Goal: Information Seeking & Learning: Check status

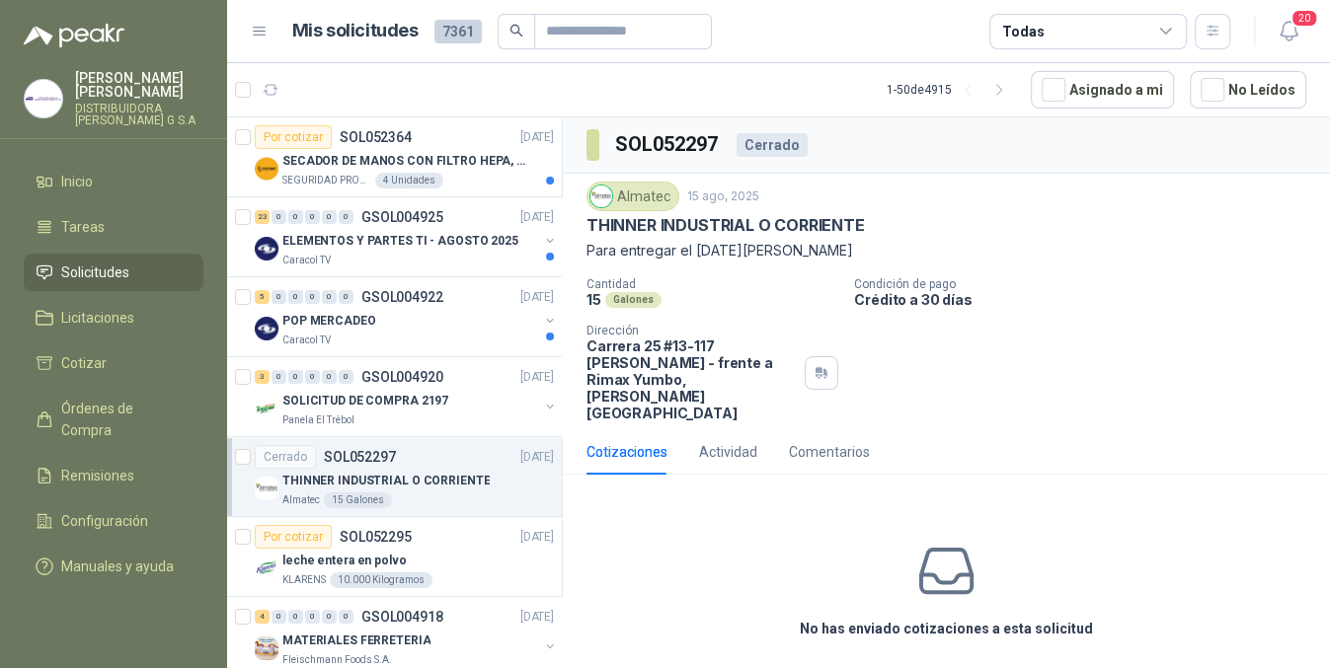
click at [188, 270] on link "Solicitudes" at bounding box center [114, 273] width 180 height 38
click at [187, 270] on link "Solicitudes" at bounding box center [114, 273] width 180 height 38
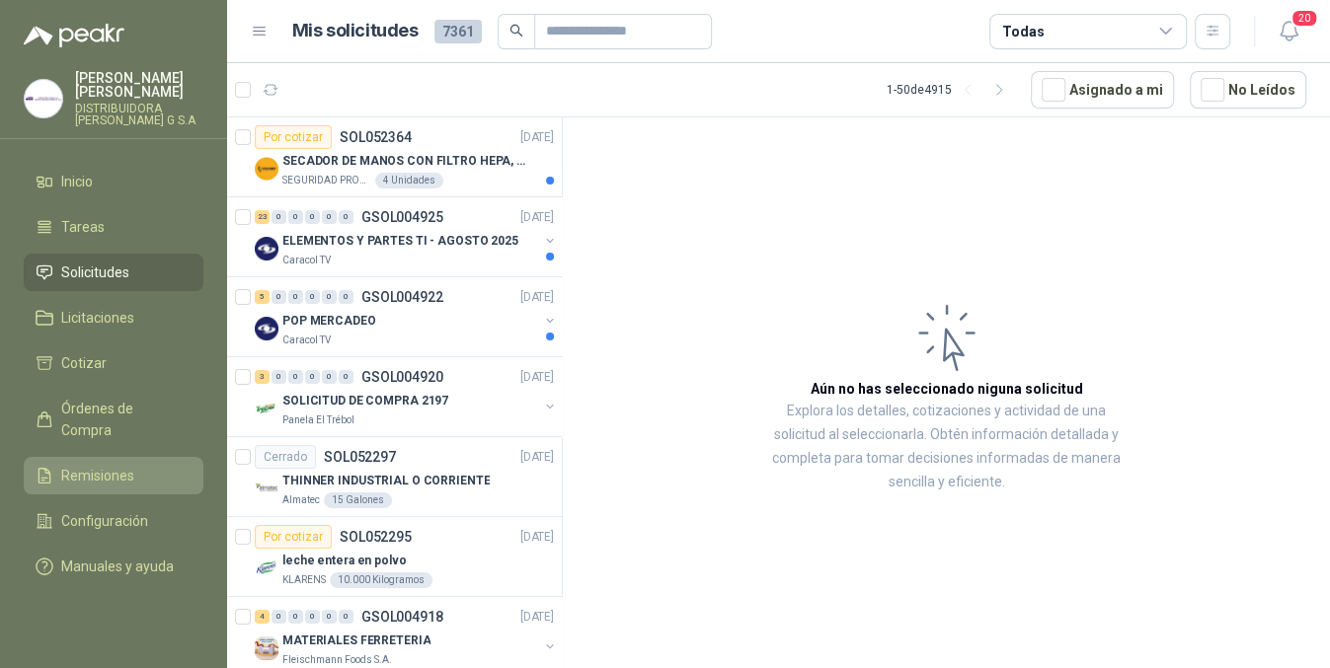
click at [88, 465] on span "Remisiones" at bounding box center [97, 476] width 73 height 22
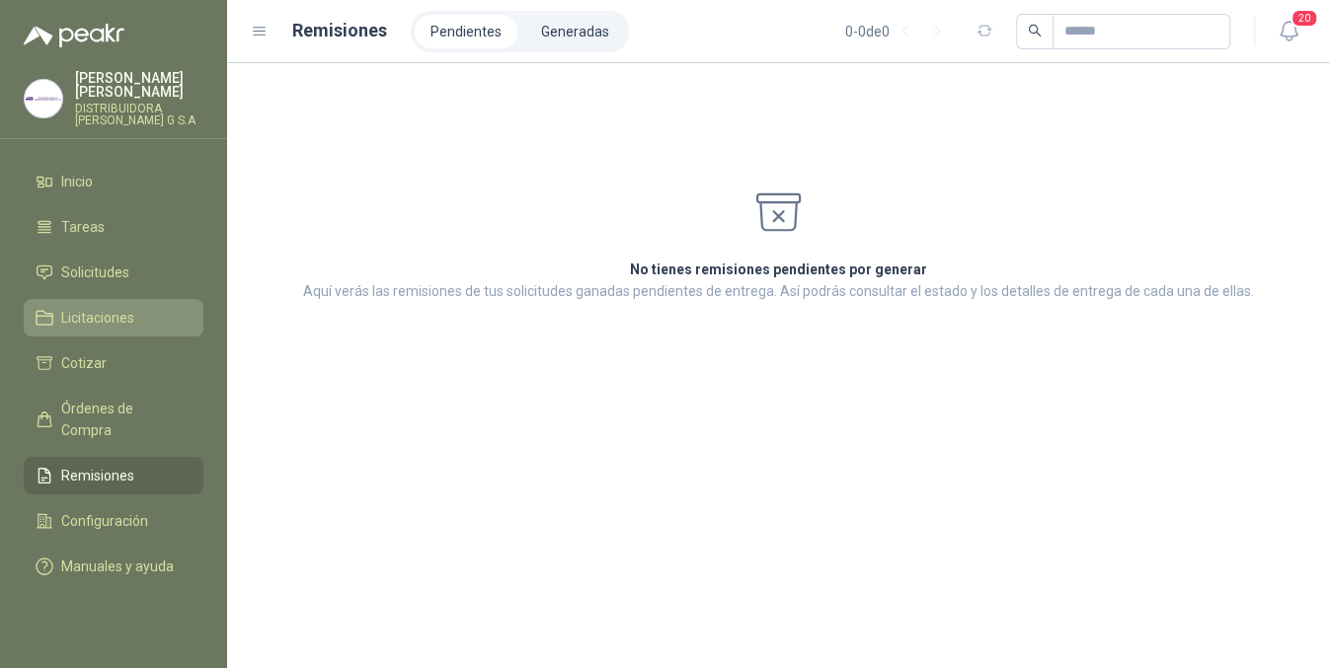
click at [103, 299] on link "Licitaciones" at bounding box center [114, 318] width 180 height 38
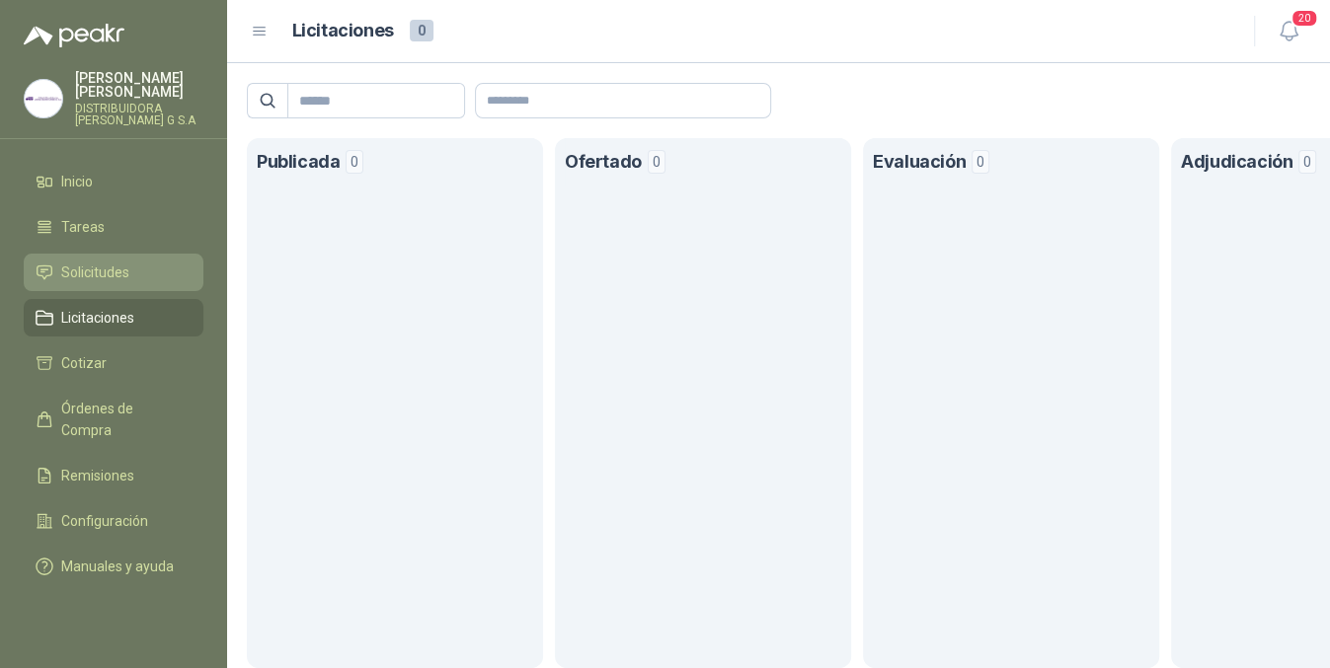
click at [136, 264] on li "Solicitudes" at bounding box center [114, 273] width 156 height 22
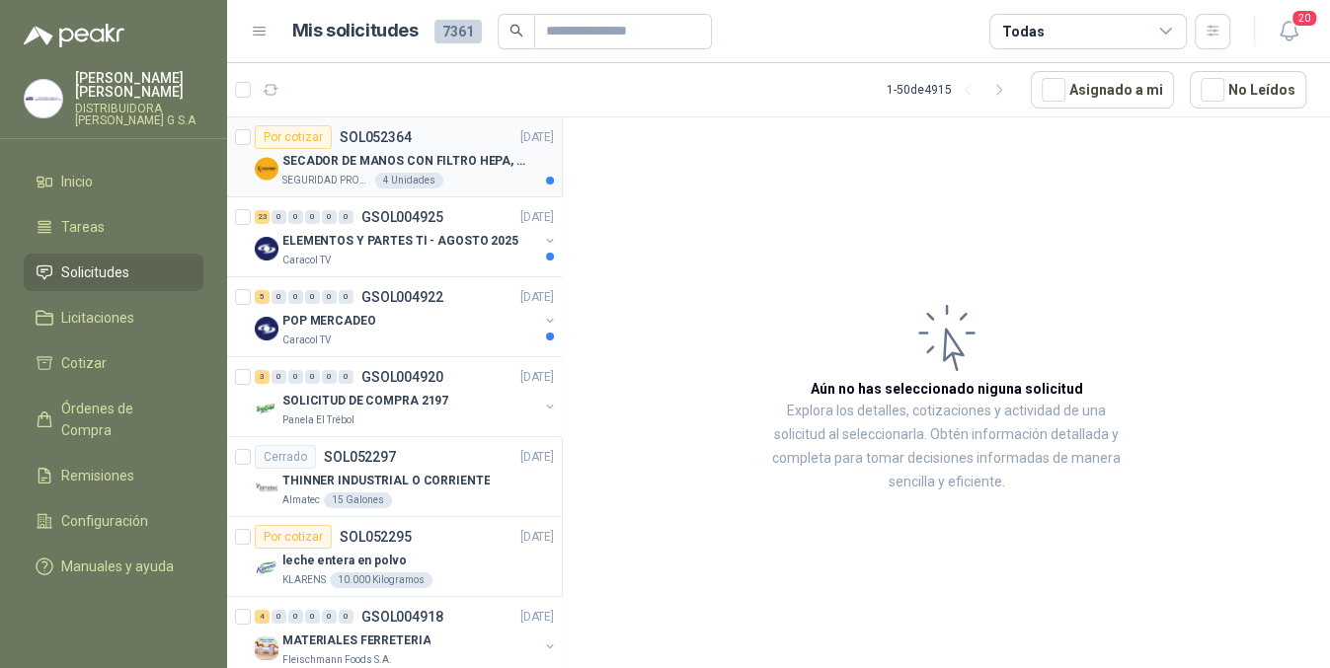
click at [478, 168] on p "SECADOR DE MANOS CON FILTRO HEPA, SECADO RAPIDO" at bounding box center [405, 161] width 246 height 19
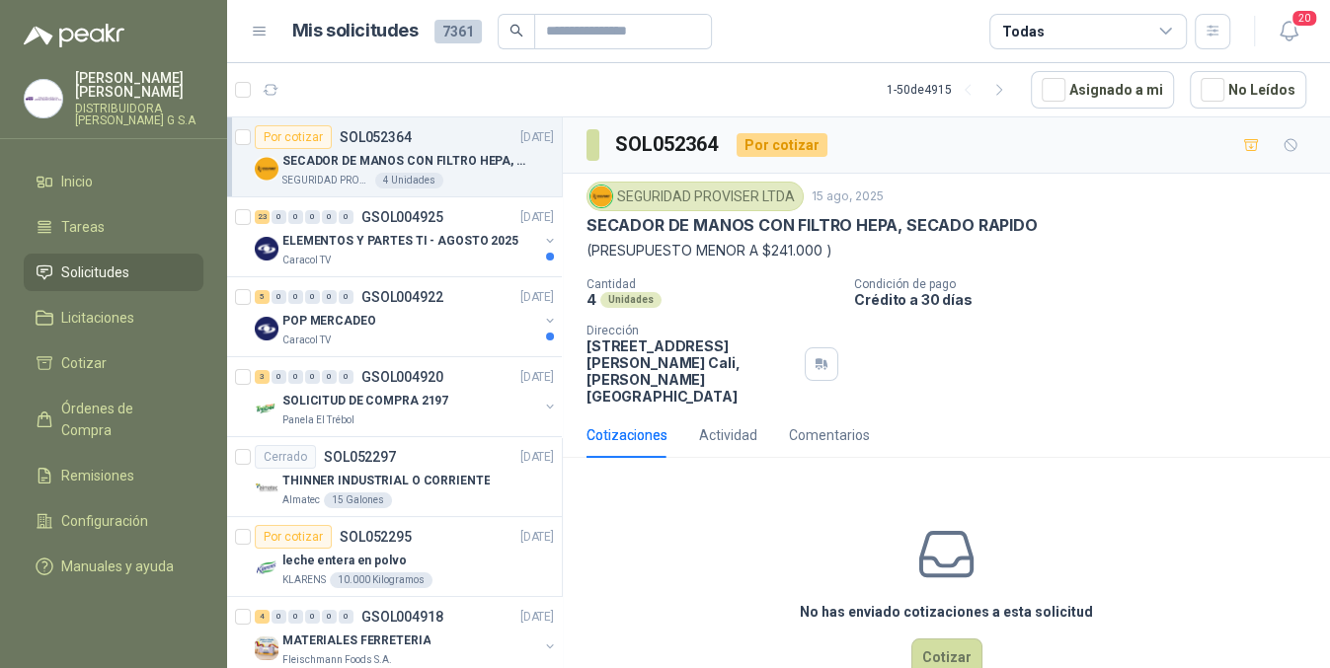
drag, startPoint x: 576, startPoint y: 217, endPoint x: 588, endPoint y: 222, distance: 12.8
click at [1026, 244] on div "SEGURIDAD PROVISER LTDA [DATE] SECADOR DE MANOS CON FILTRO HEPA, SECADO RAPIDO …" at bounding box center [946, 293] width 767 height 239
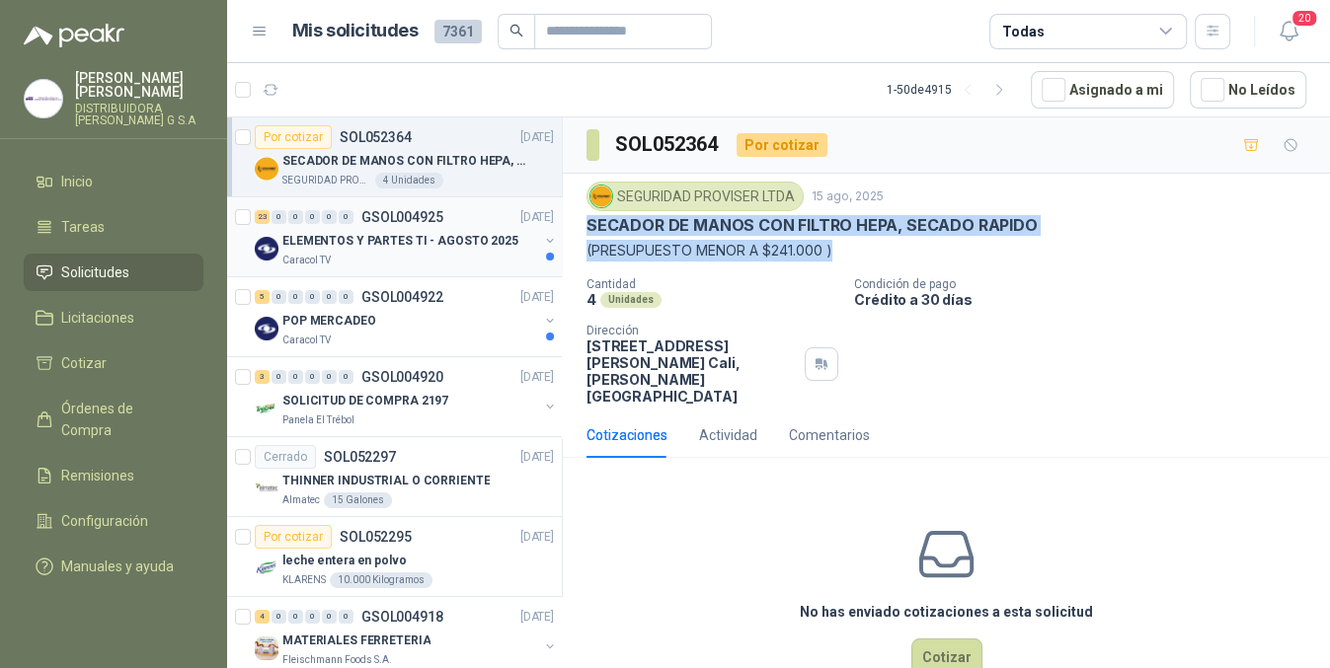
click at [926, 266] on div "SEGURIDAD PROVISER LTDA [DATE] SECADOR DE MANOS CON FILTRO HEPA, SECADO RAPIDO …" at bounding box center [946, 293] width 720 height 223
click at [565, 215] on div "SEGURIDAD PROVISER LTDA [DATE] SECADOR DE MANOS CON FILTRO HEPA, SECADO RAPIDO …" at bounding box center [946, 293] width 767 height 239
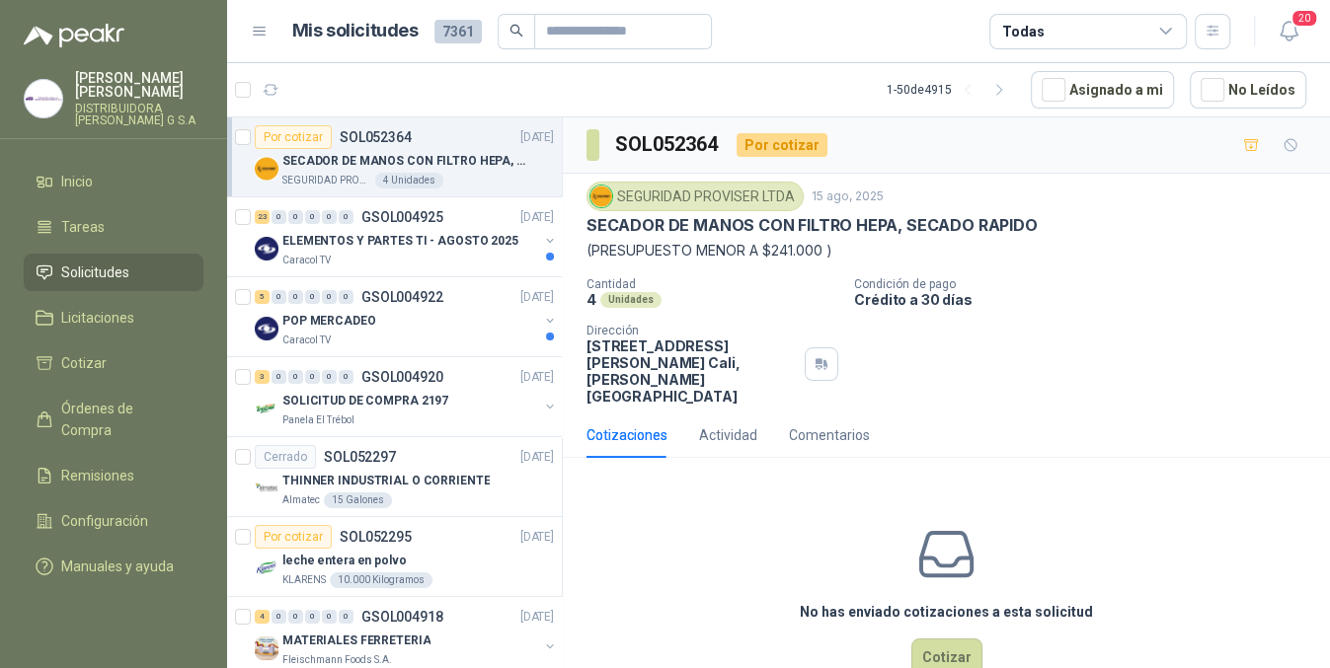
click at [578, 236] on div "SEGURIDAD PROVISER LTDA [DATE] SECADOR DE MANOS CON FILTRO HEPA, SECADO RAPIDO …" at bounding box center [946, 293] width 767 height 239
drag, startPoint x: 578, startPoint y: 226, endPoint x: 1043, endPoint y: 224, distance: 464.9
click at [1043, 224] on div "SEGURIDAD PROVISER LTDA [DATE] SECADOR DE MANOS CON FILTRO HEPA, SECADO RAPIDO …" at bounding box center [946, 293] width 767 height 239
click at [471, 250] on div "ELEMENTOS Y PARTES TI - AGOSTO 2025" at bounding box center [410, 241] width 256 height 24
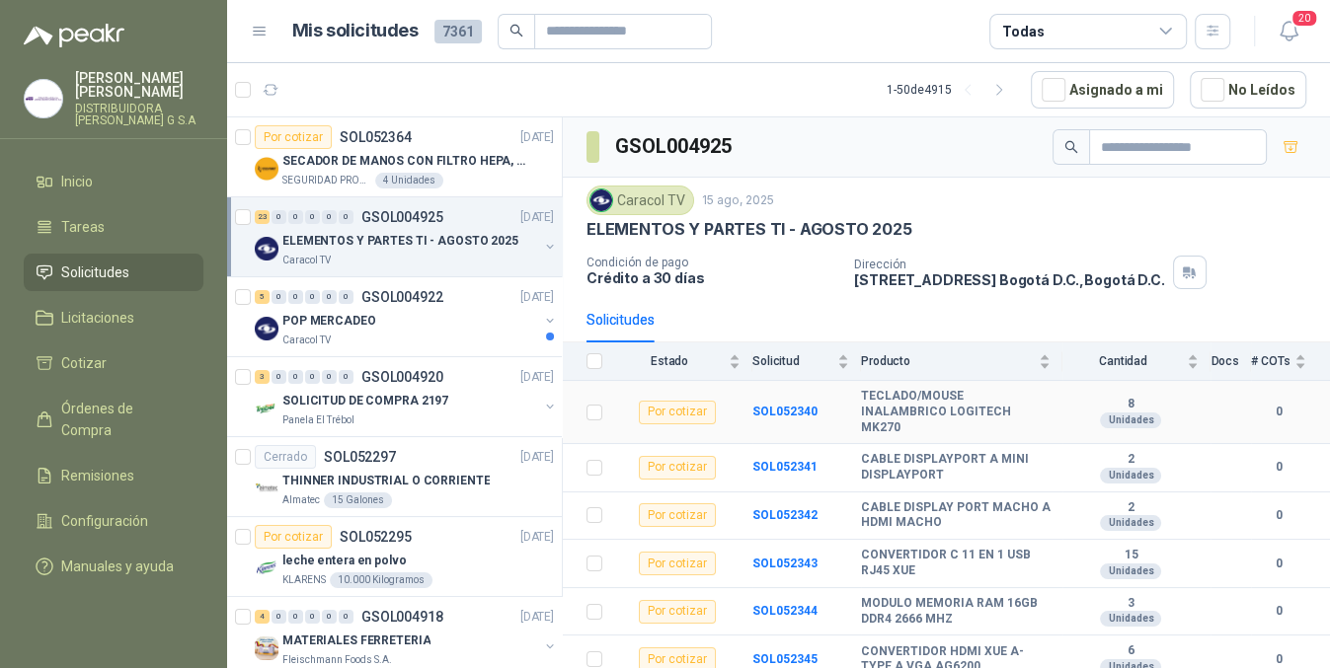
scroll to position [361, 0]
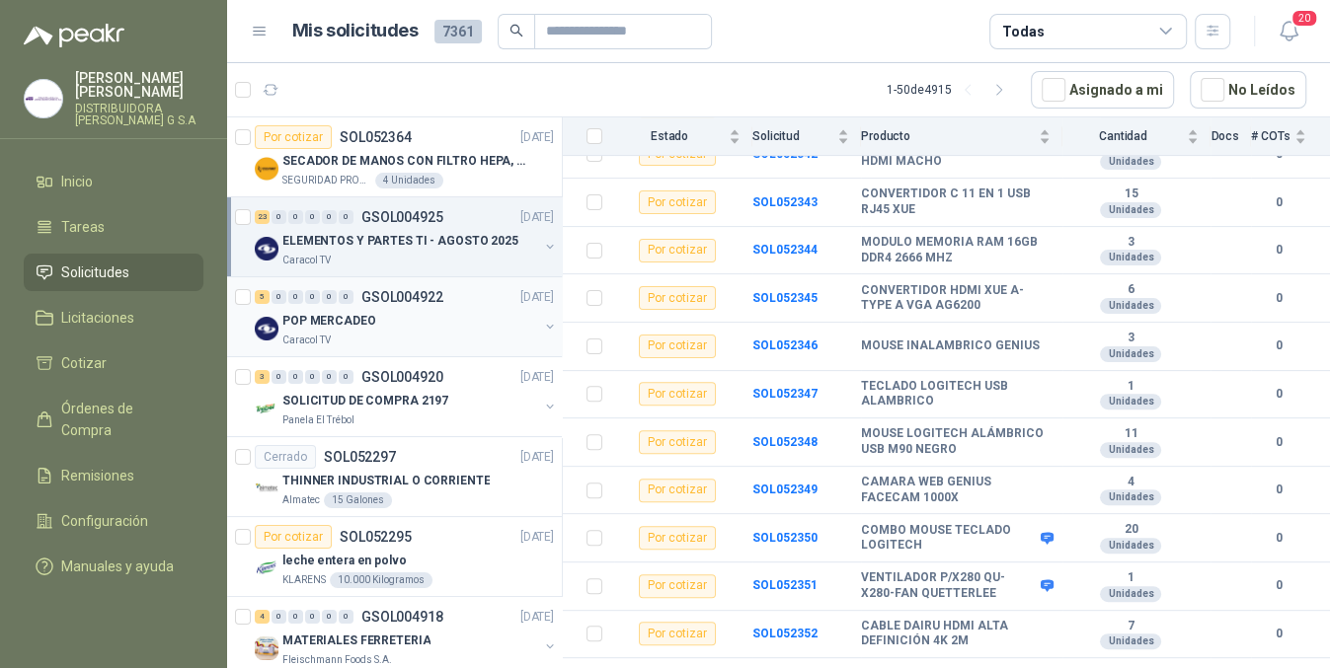
click at [467, 343] on div "Caracol TV" at bounding box center [410, 341] width 256 height 16
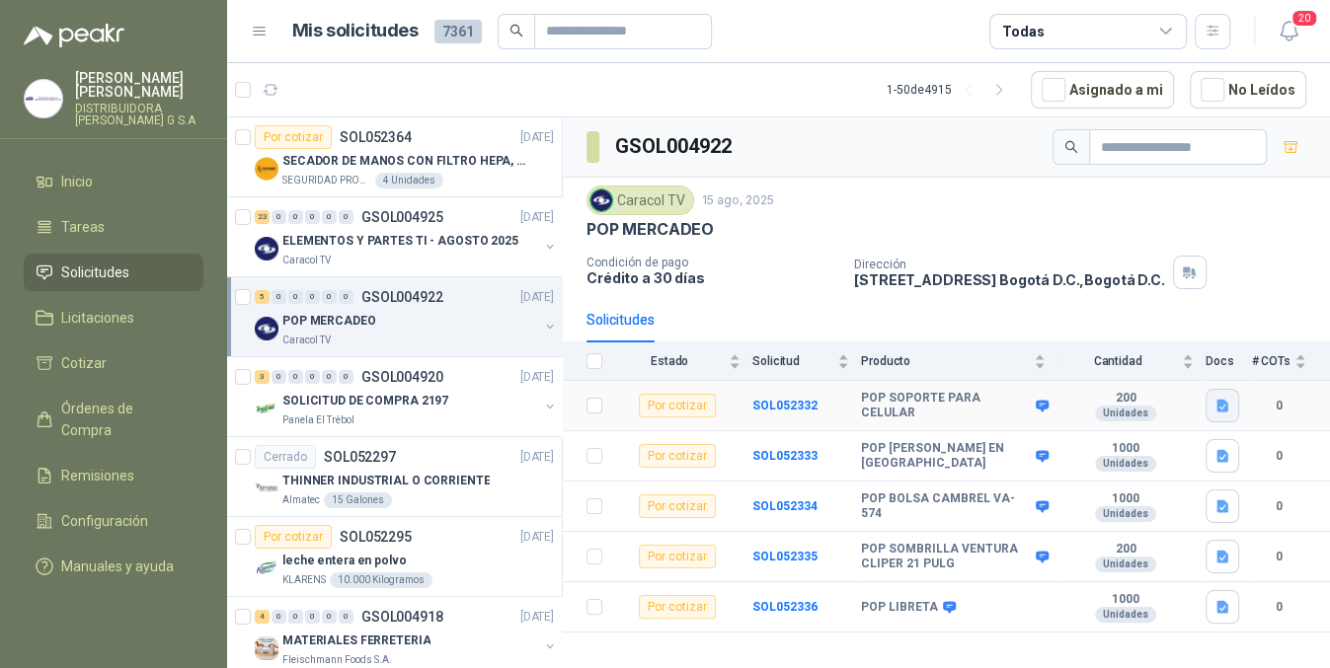
click at [1220, 401] on icon "button" at bounding box center [1222, 406] width 12 height 13
click at [1158, 362] on button "POP SOPORTE PARA CELULAR.docx" at bounding box center [1107, 361] width 238 height 21
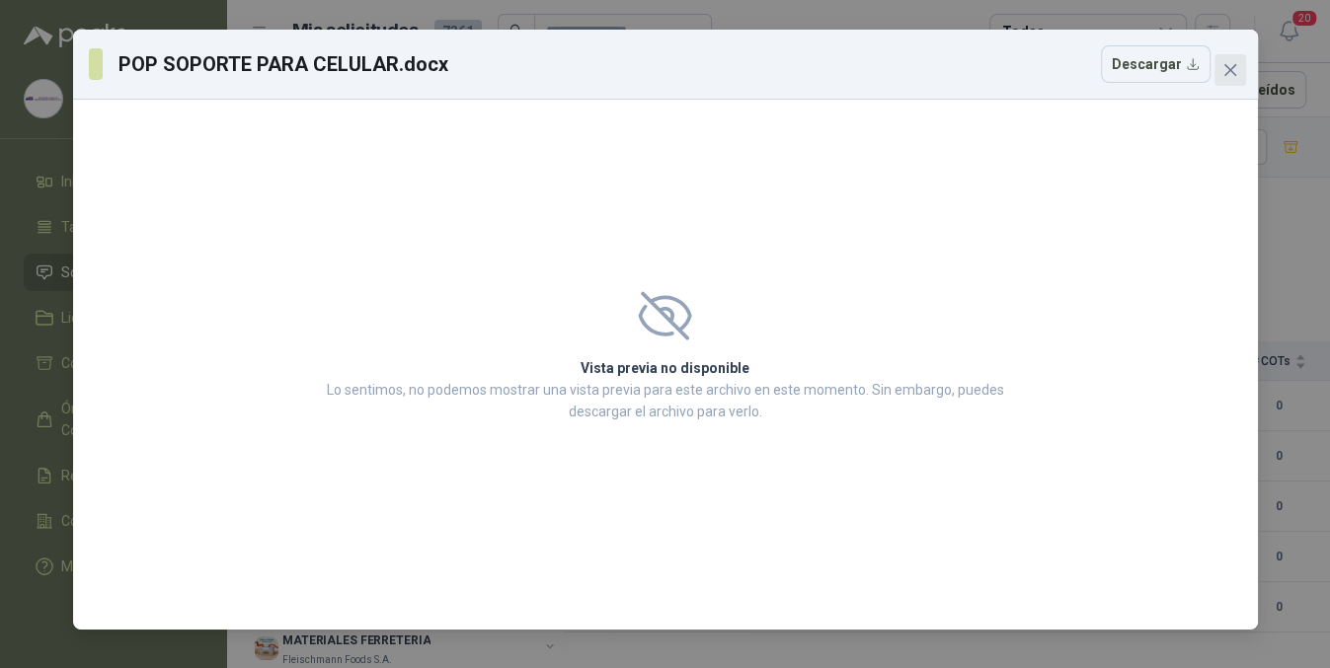
click at [1243, 66] on span "Close" at bounding box center [1230, 70] width 32 height 16
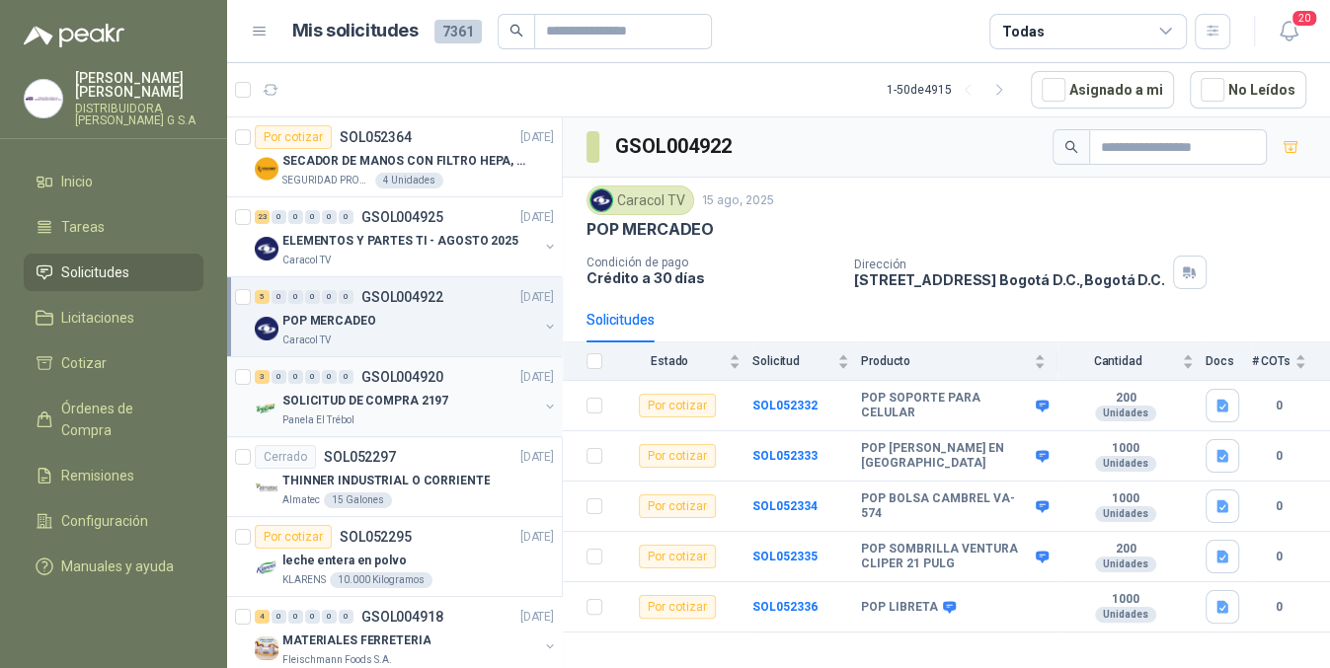
scroll to position [361, 0]
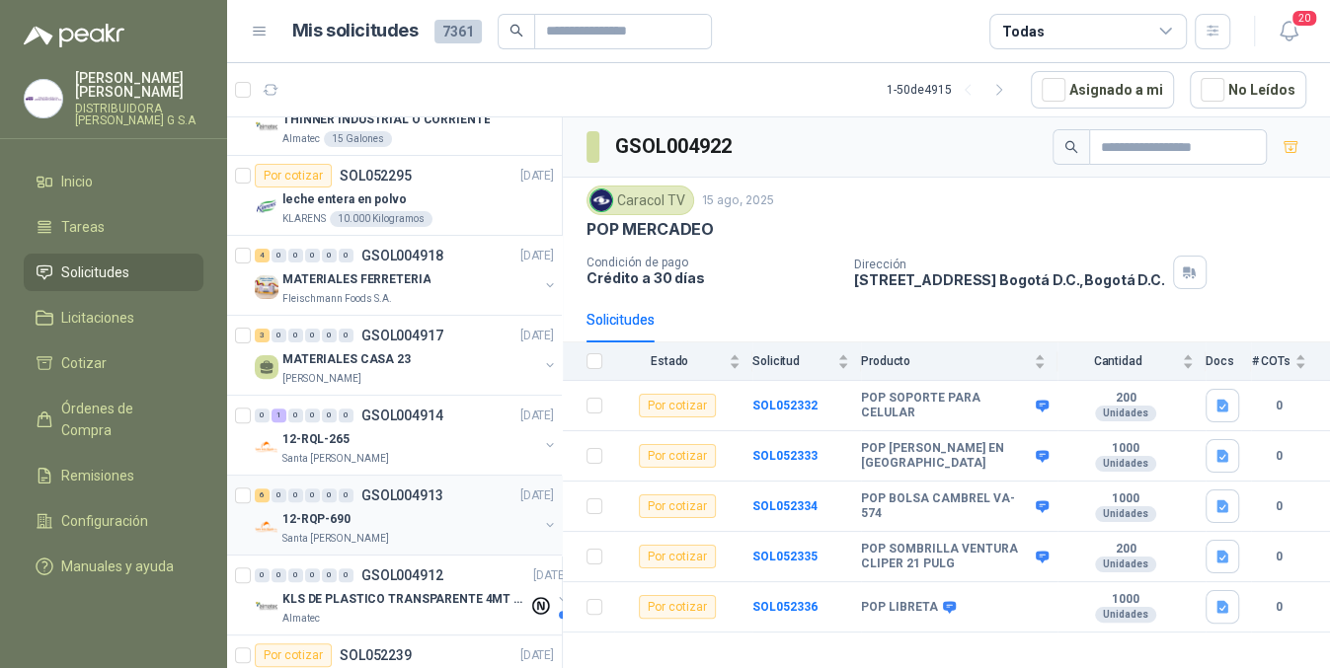
click at [493, 524] on div "12-RQP-690" at bounding box center [410, 519] width 256 height 24
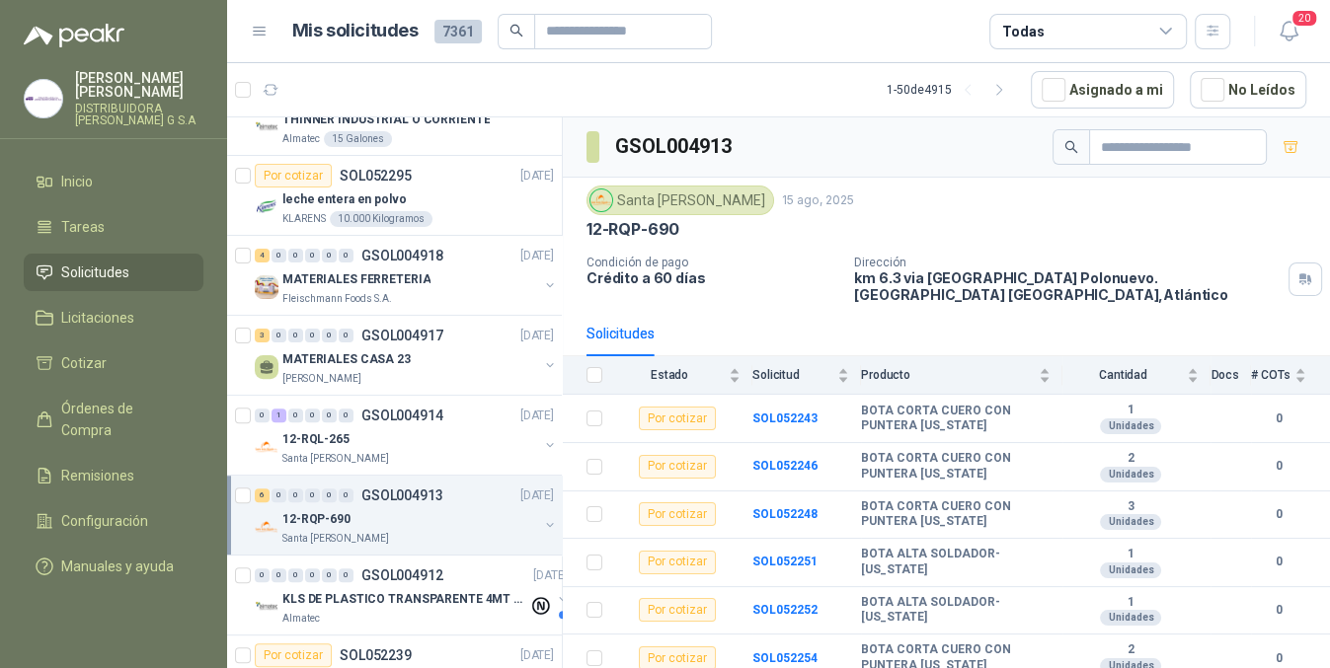
scroll to position [1086, 0]
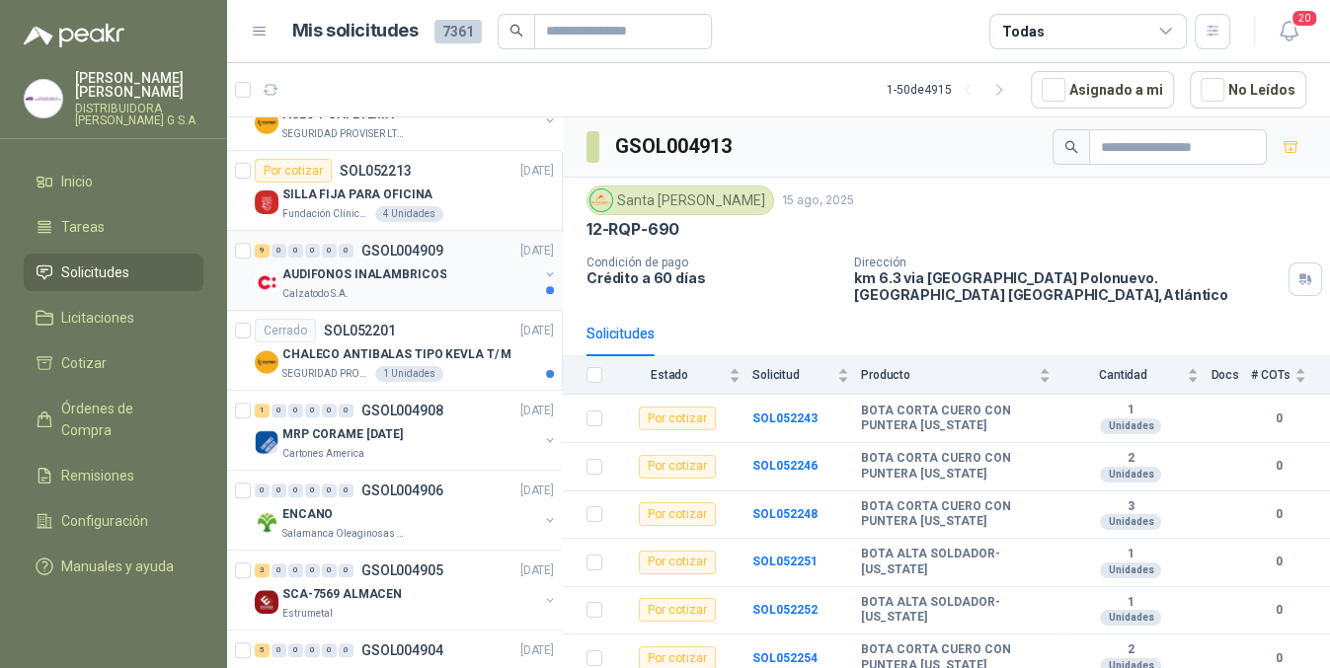
click at [433, 300] on div "9 0 0 0 0 0 GSOL004909 [DATE] AUDIFONOS INALAMBRICOS Calzatodo S.A." at bounding box center [394, 271] width 335 height 80
click at [448, 275] on div "AUDIFONOS INALAMBRICOS" at bounding box center [410, 275] width 256 height 24
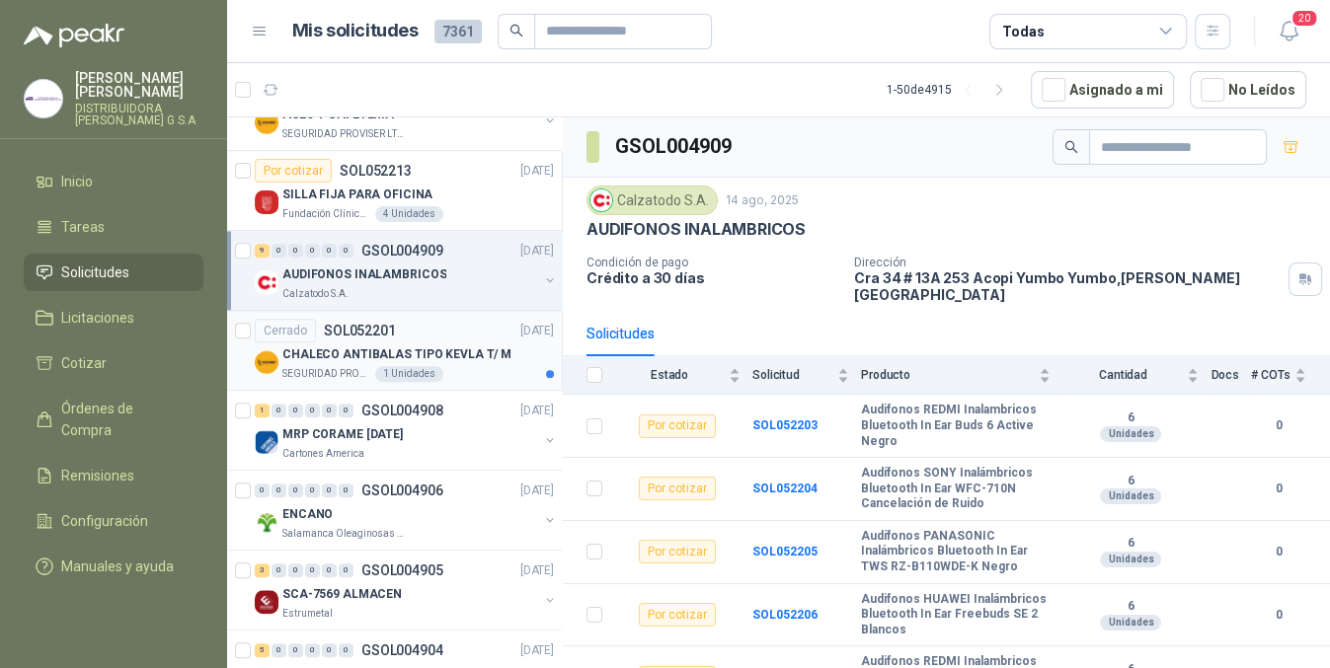
scroll to position [1809, 0]
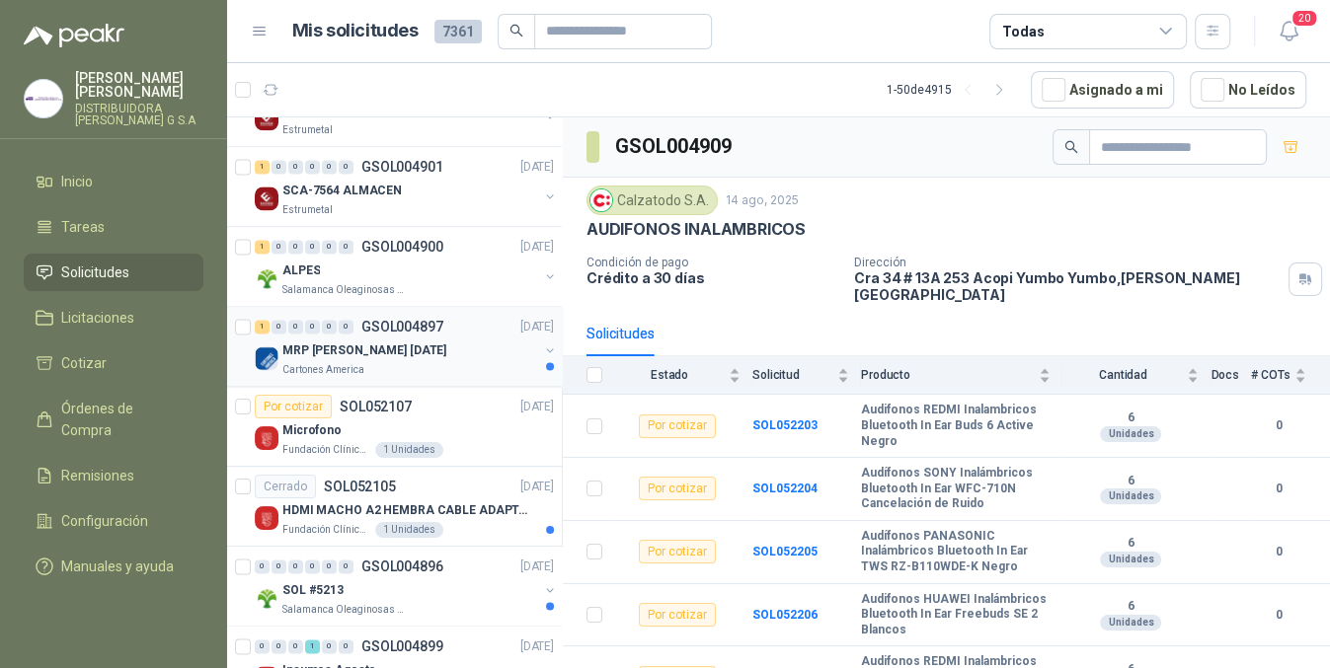
click at [451, 362] on div "Cartones America" at bounding box center [410, 370] width 256 height 16
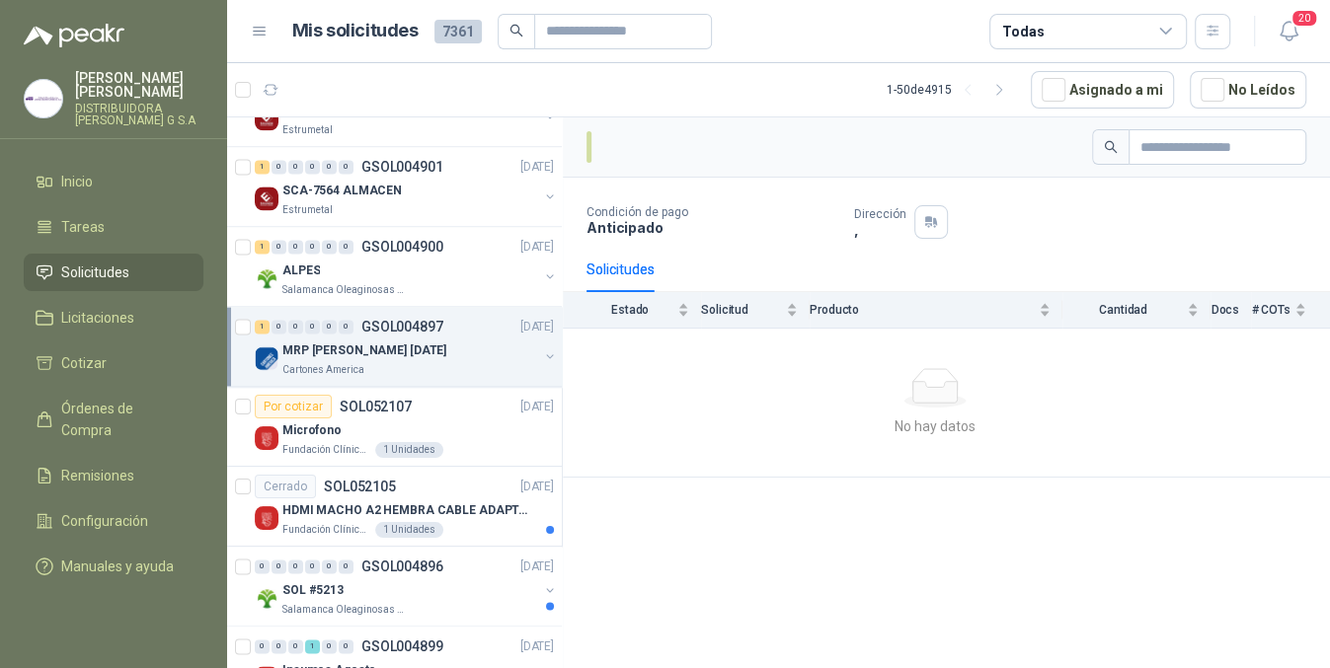
click at [471, 332] on div "1 0 0 0 0 0 GSOL004897 [DATE]" at bounding box center [406, 327] width 303 height 24
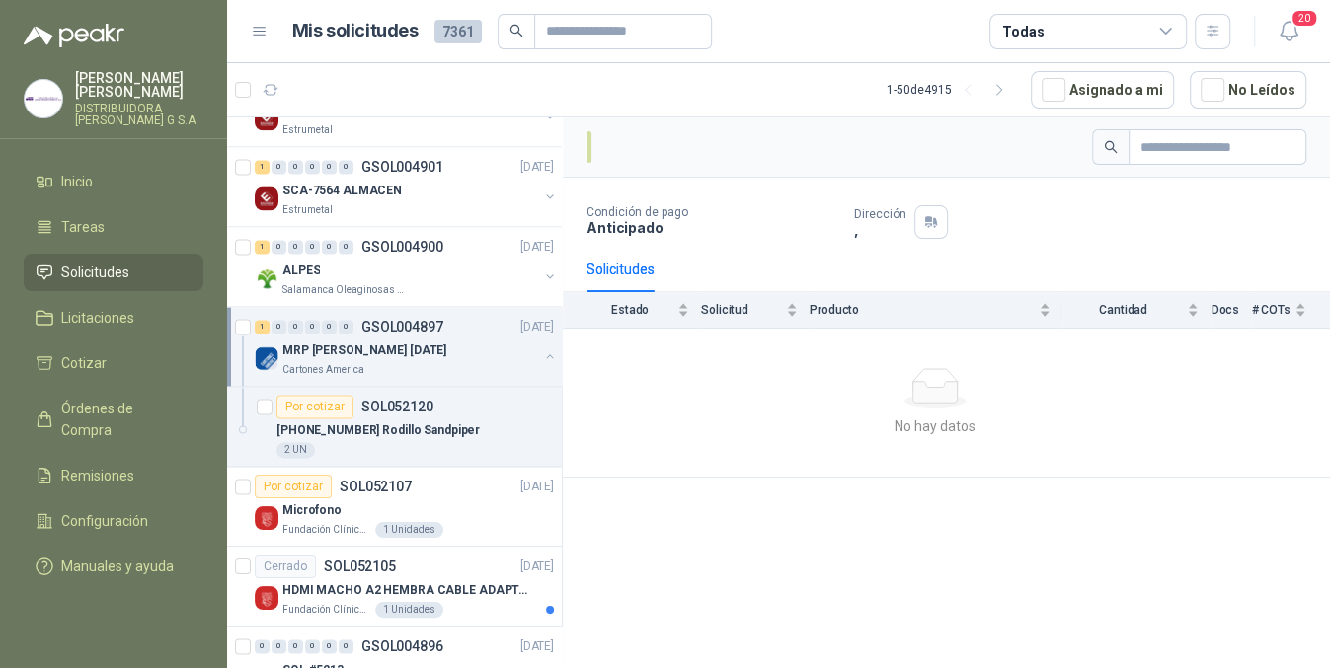
click at [471, 332] on div "1 0 0 0 0 0 GSOL004897 [DATE]" at bounding box center [406, 327] width 303 height 24
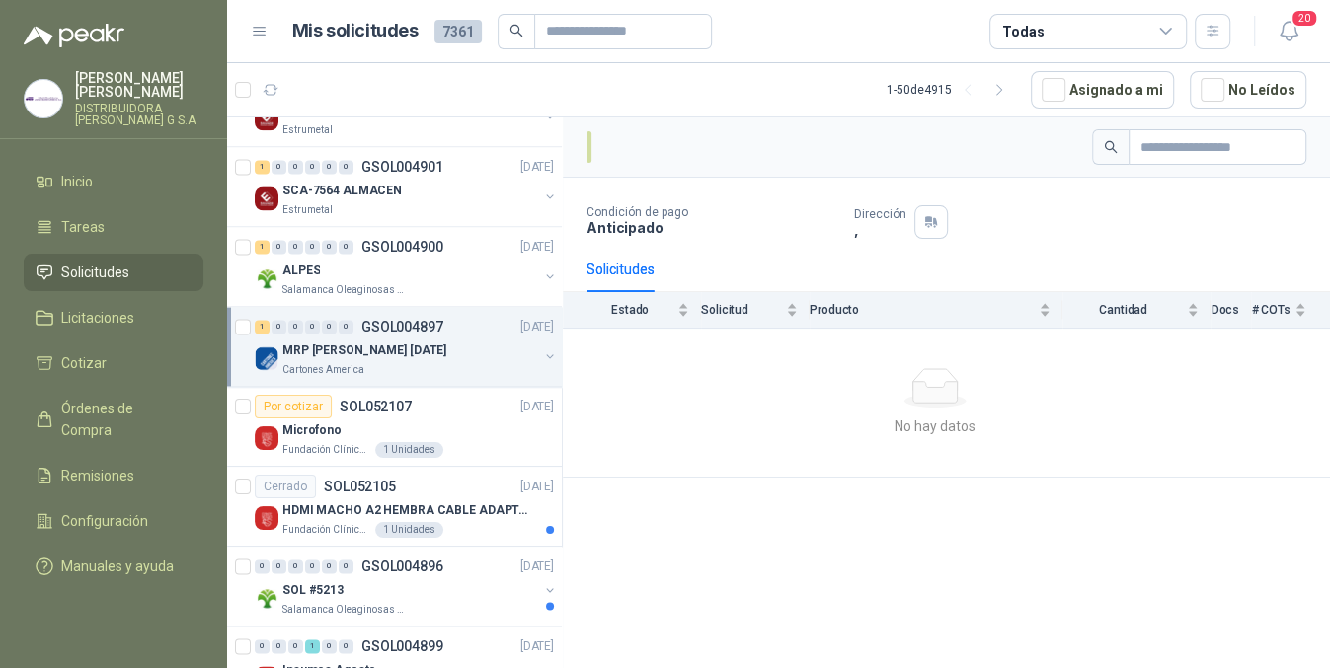
click at [487, 333] on div "1 0 0 0 0 0 GSOL004897 [DATE]" at bounding box center [406, 327] width 303 height 24
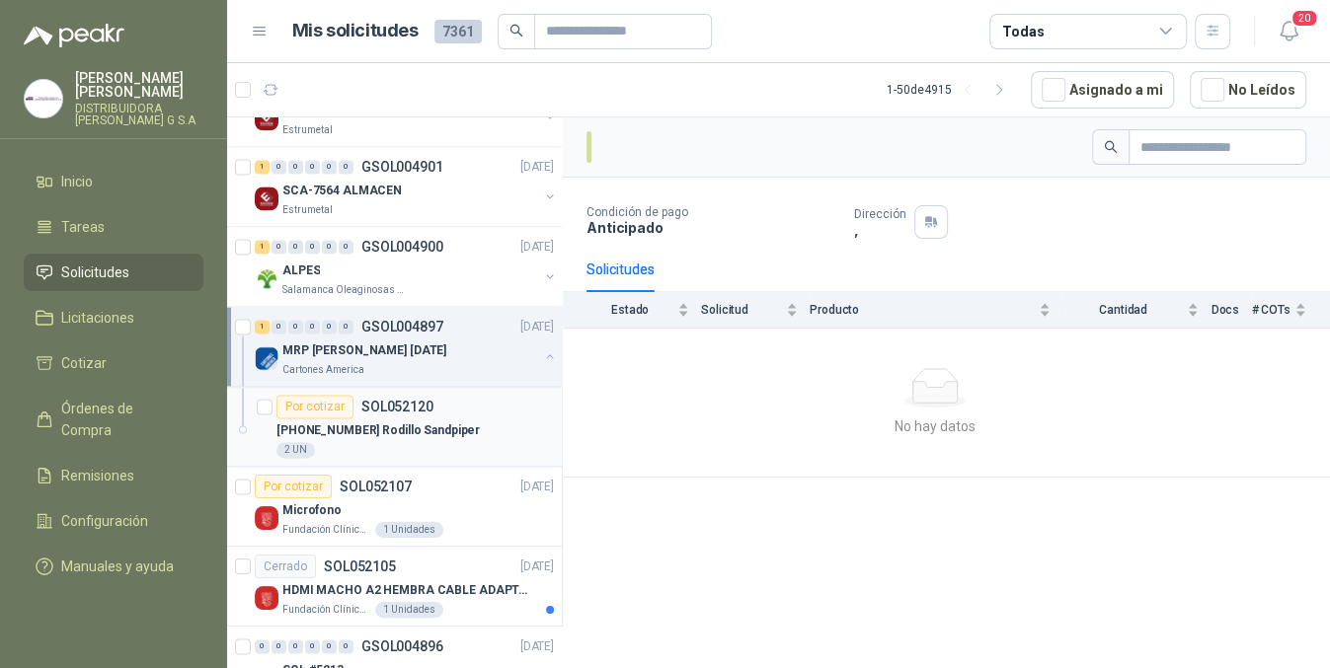
click at [480, 422] on div "[PHONE_NUMBER] Rodillo Sandpiper" at bounding box center [414, 431] width 277 height 24
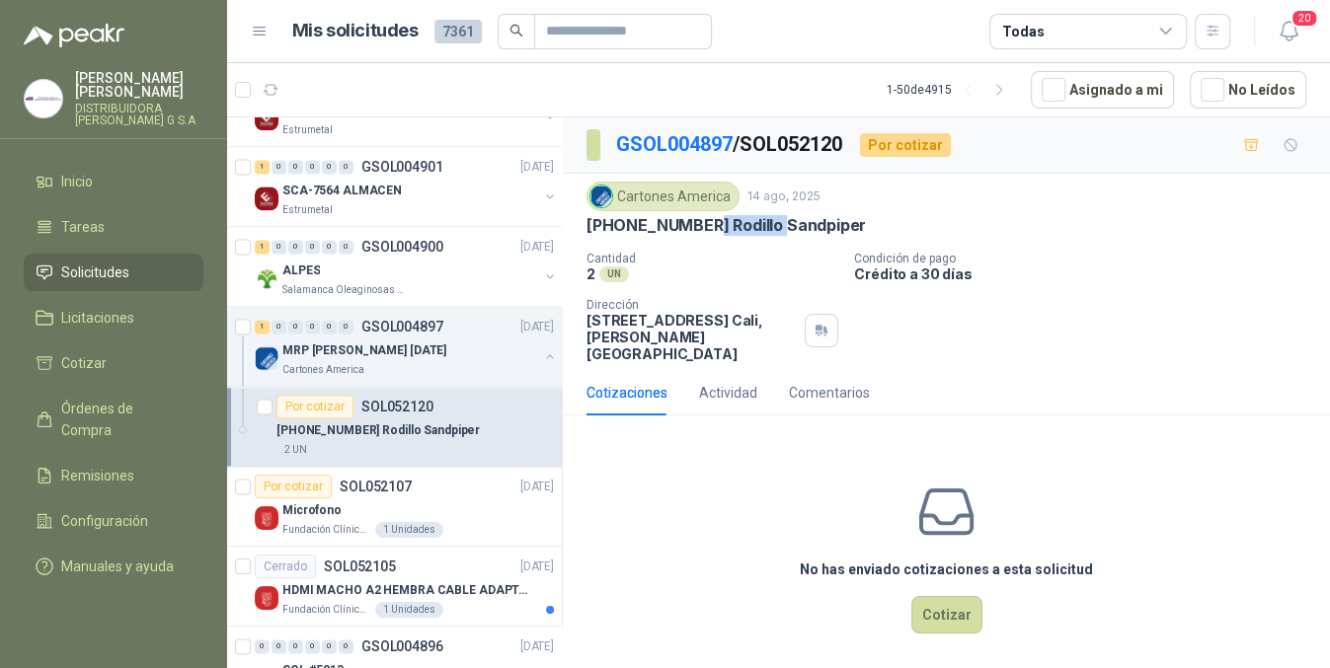
drag, startPoint x: 697, startPoint y: 222, endPoint x: 777, endPoint y: 222, distance: 80.0
click at [777, 222] on p "[PHONE_NUMBER] Rodillo Sandpiper" at bounding box center [725, 225] width 279 height 21
drag, startPoint x: 790, startPoint y: 243, endPoint x: 724, endPoint y: 236, distance: 66.5
click at [788, 244] on div "Cartones America [DATE] 685-024-331 Rodillo Sandpiper Cantidad 2 UN Condición …" at bounding box center [946, 272] width 720 height 181
drag, startPoint x: 694, startPoint y: 221, endPoint x: 870, endPoint y: 223, distance: 175.7
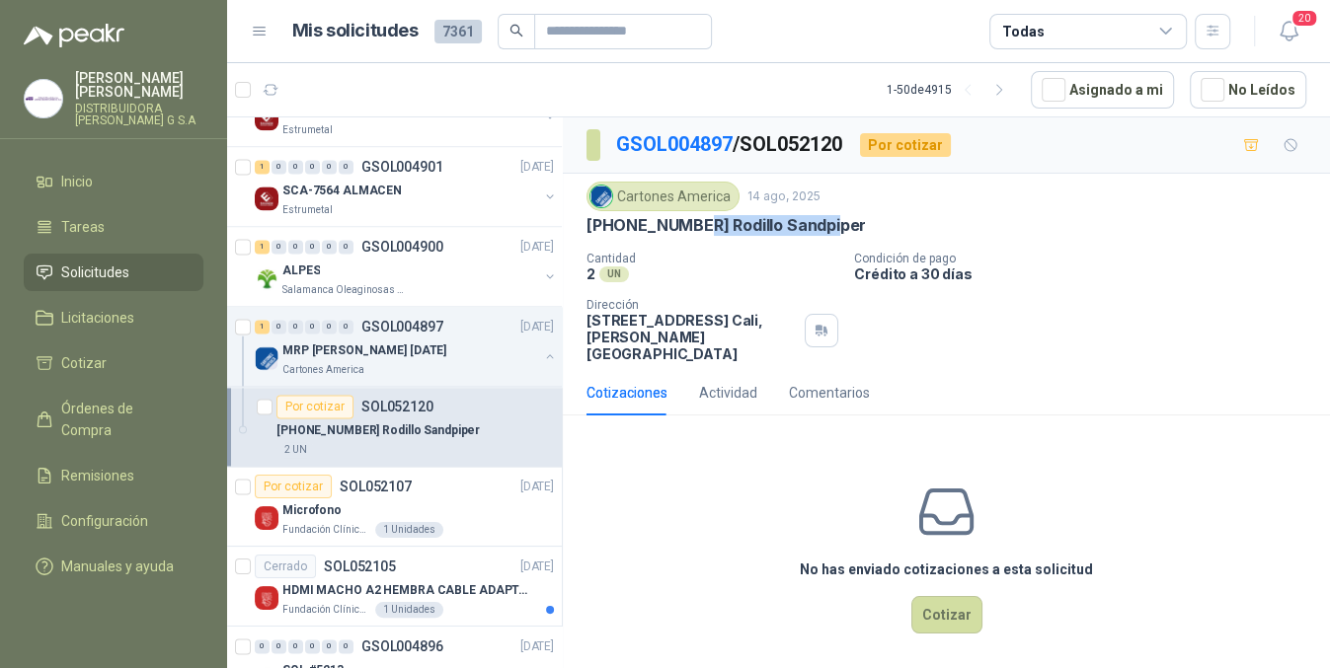
click at [870, 223] on div "[PHONE_NUMBER] Rodillo Sandpiper" at bounding box center [946, 225] width 720 height 21
click at [498, 506] on div "Microfono" at bounding box center [417, 510] width 271 height 24
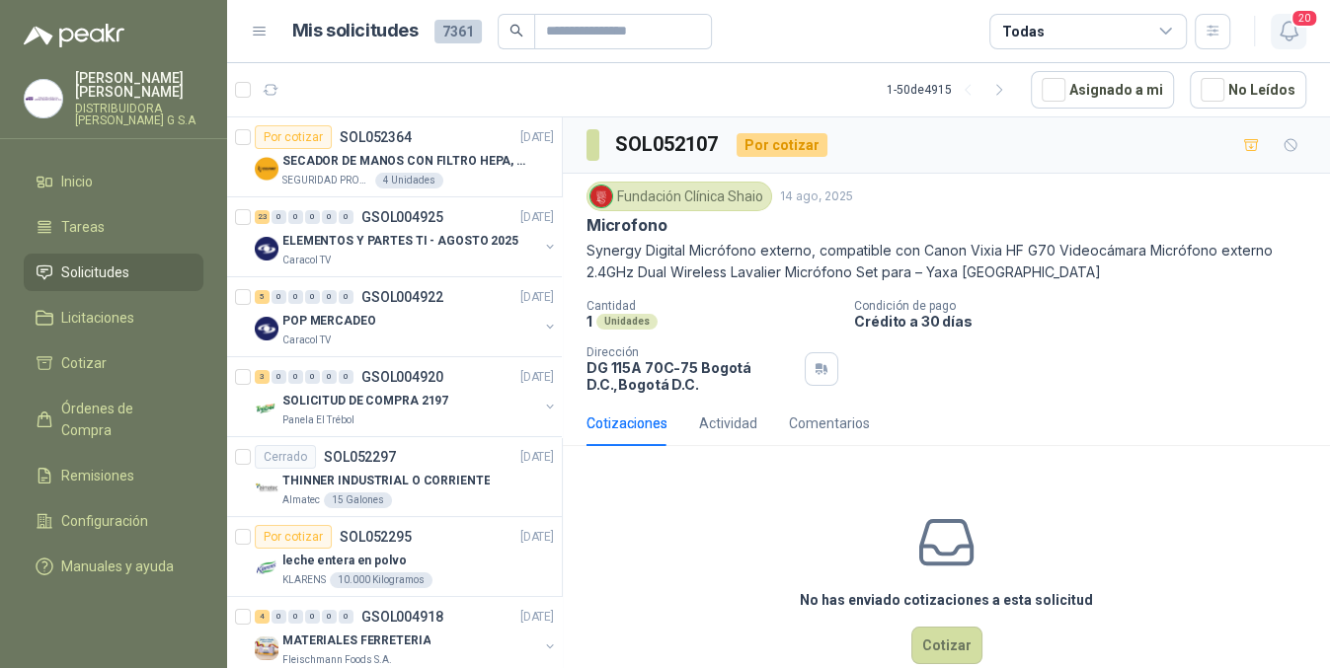
click at [1270, 36] on button "20" at bounding box center [1288, 32] width 36 height 36
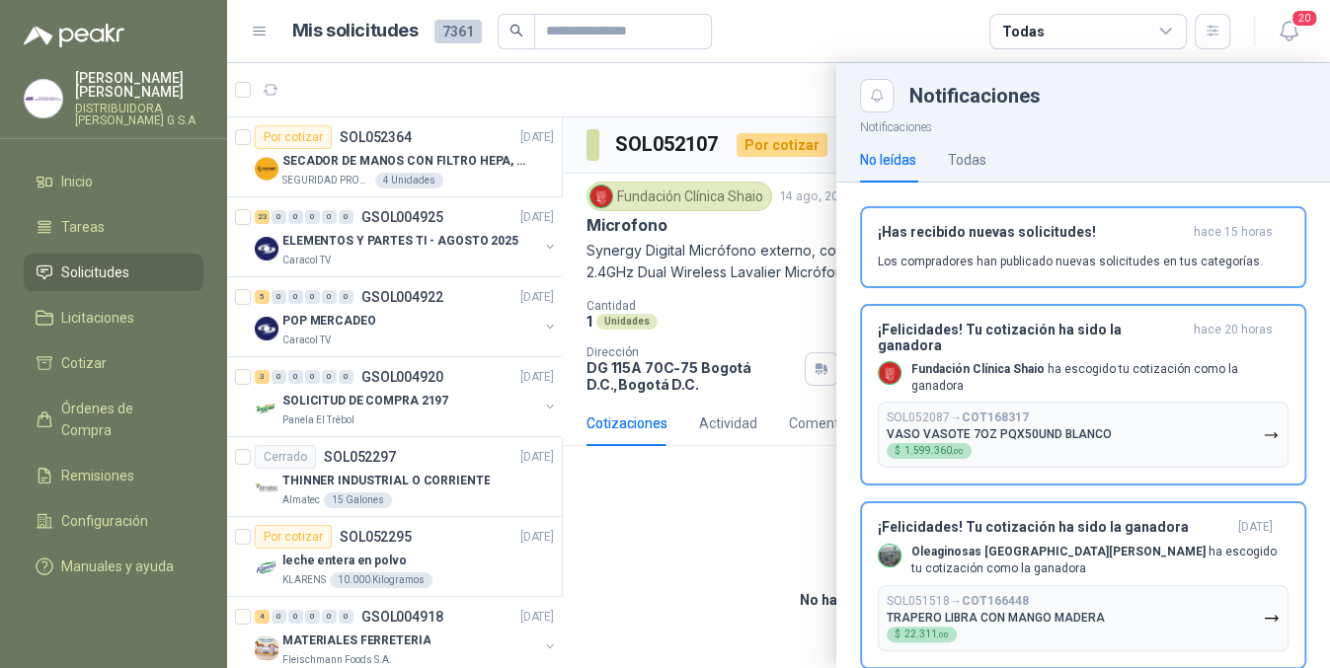
click at [657, 593] on div at bounding box center [778, 365] width 1103 height 605
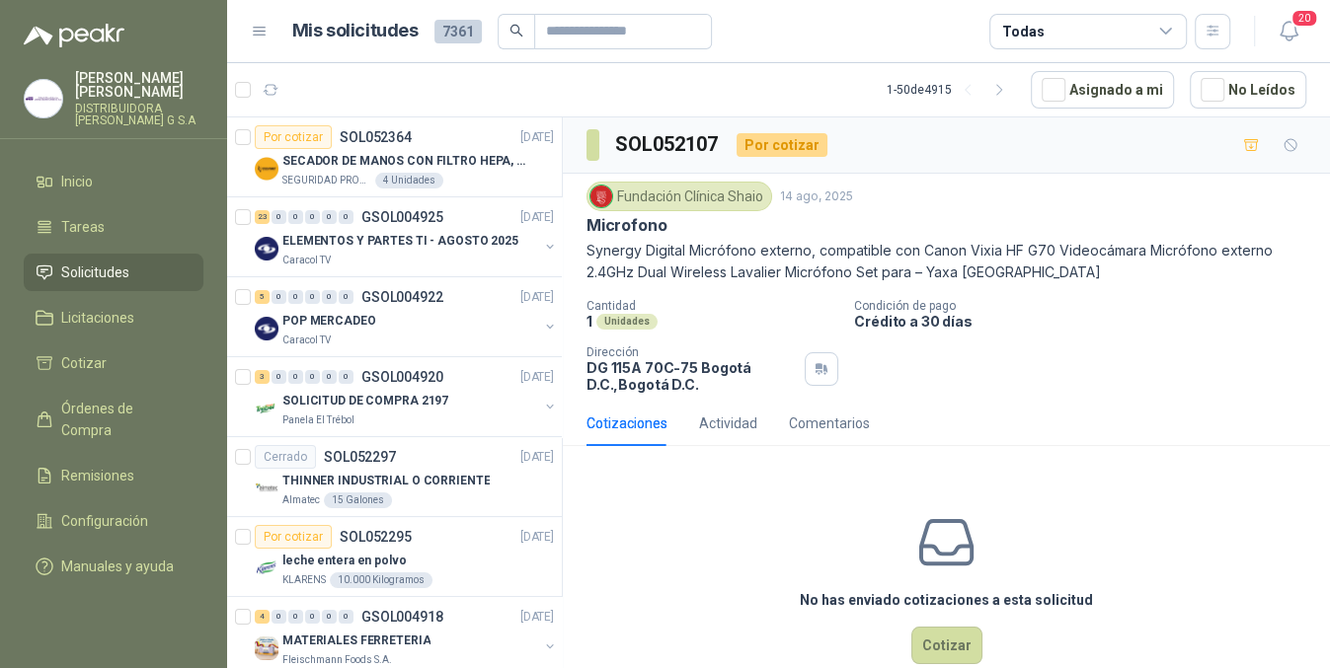
scroll to position [724, 0]
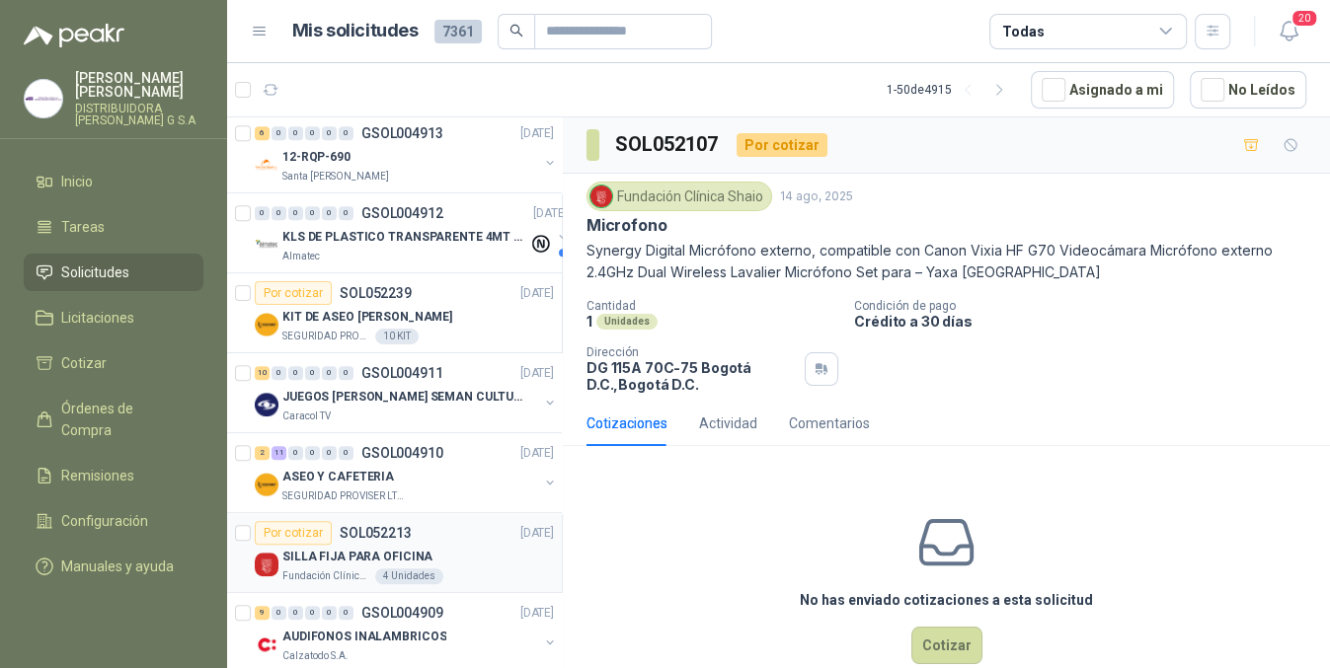
click at [438, 534] on div "Por cotizar SOL052213 [DATE]" at bounding box center [404, 533] width 299 height 24
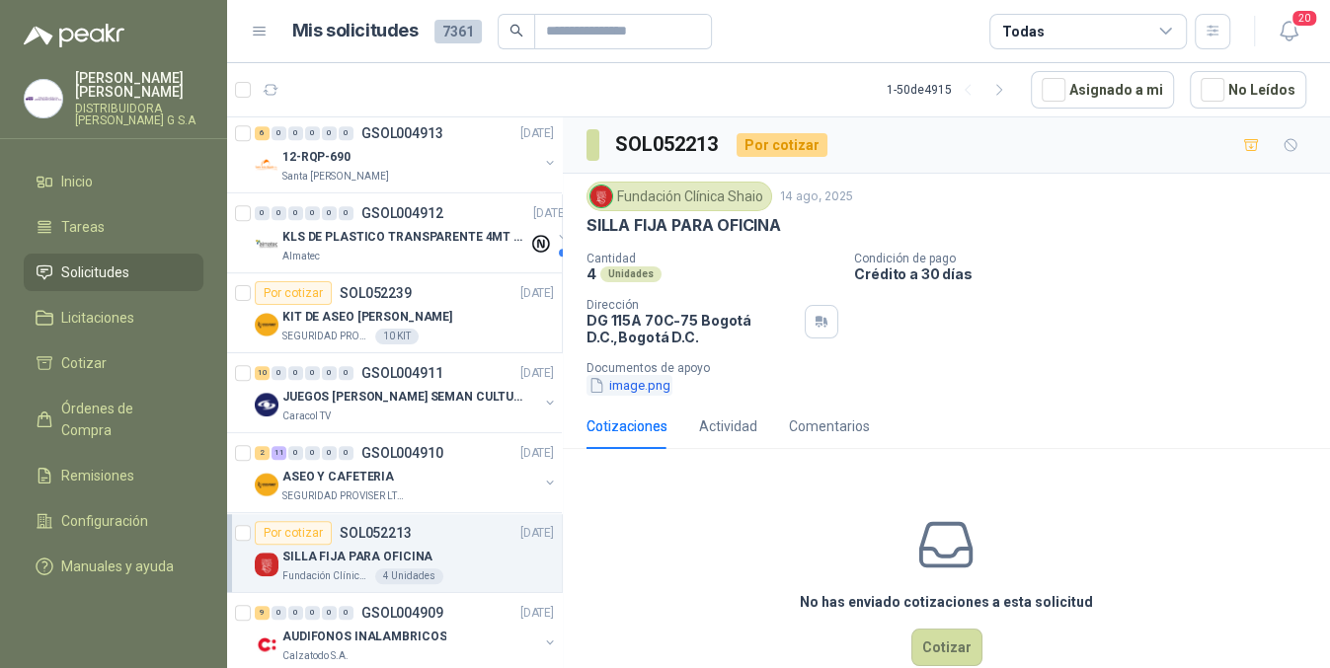
click at [661, 389] on button "image.png" at bounding box center [629, 385] width 86 height 21
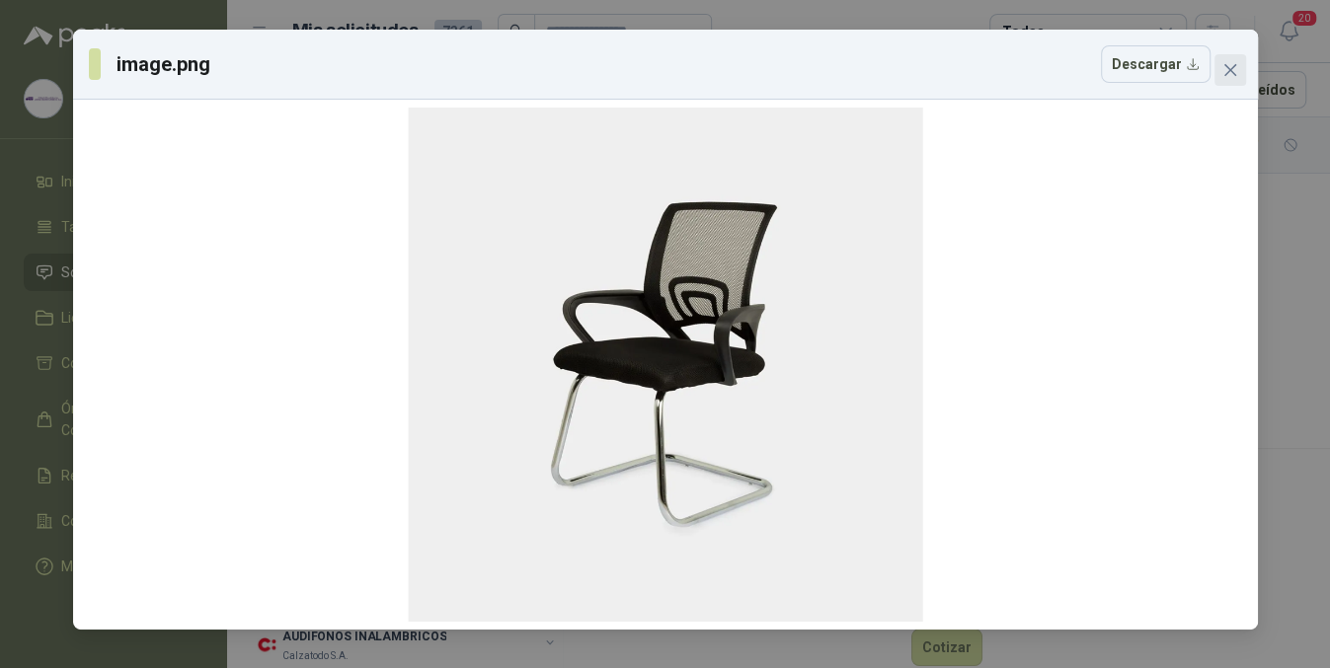
click at [1220, 57] on button "Close" at bounding box center [1230, 70] width 32 height 32
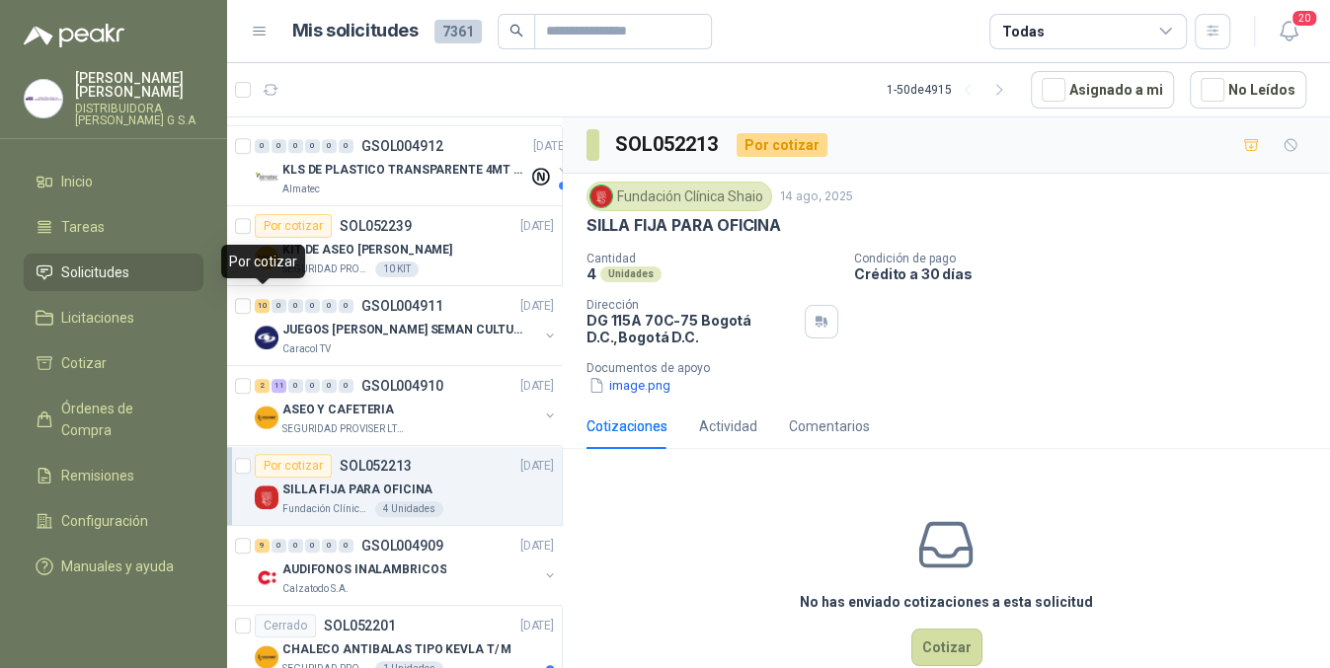
scroll to position [1447, 0]
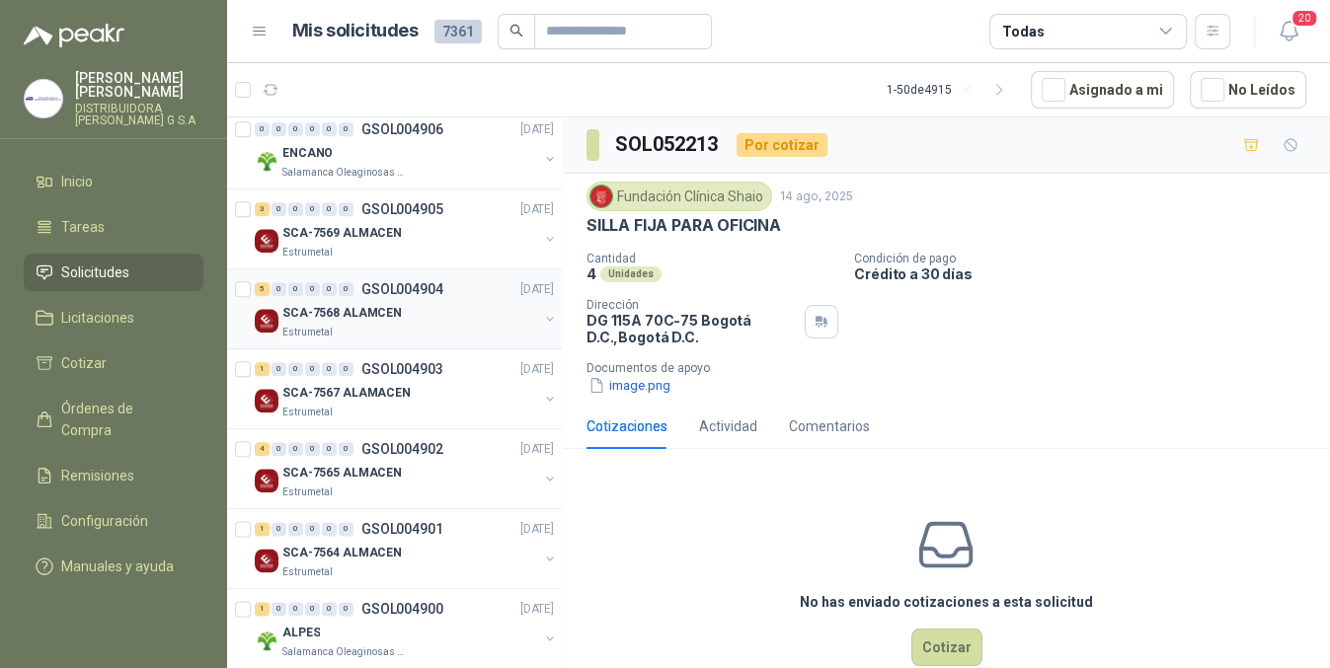
click at [491, 319] on div "SCA-7568 ALAMCEN" at bounding box center [410, 313] width 256 height 24
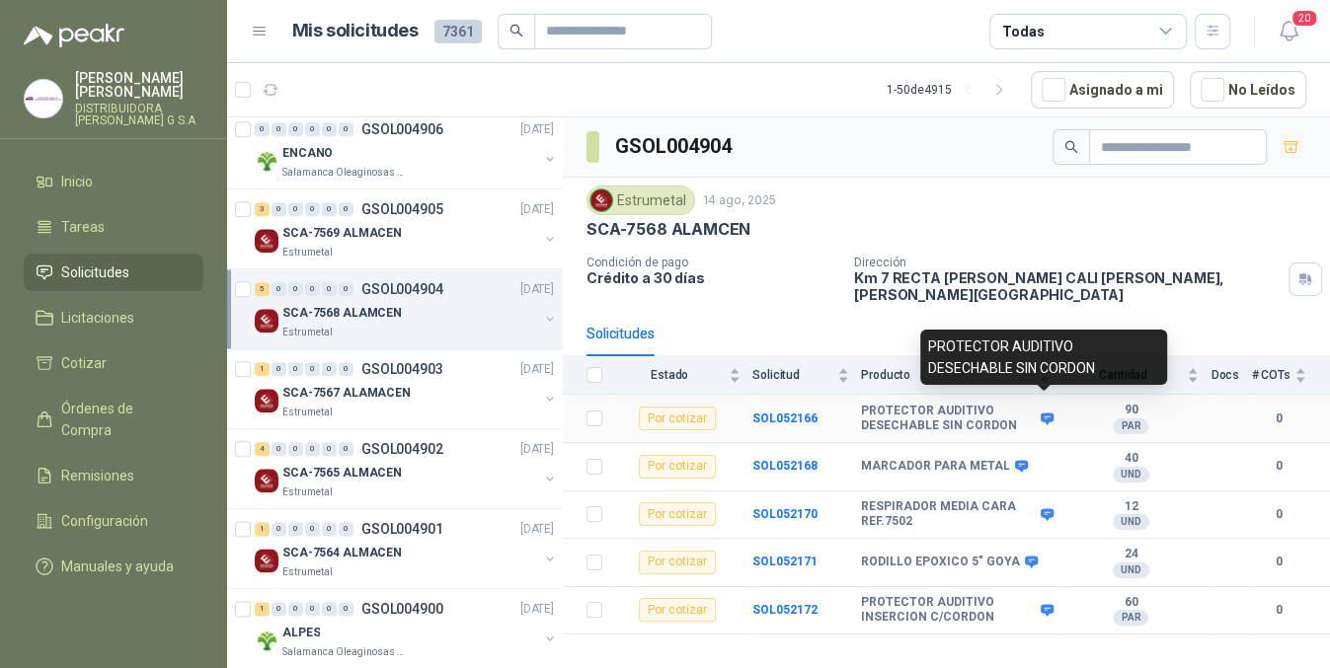
click at [1049, 413] on icon at bounding box center [1046, 419] width 13 height 12
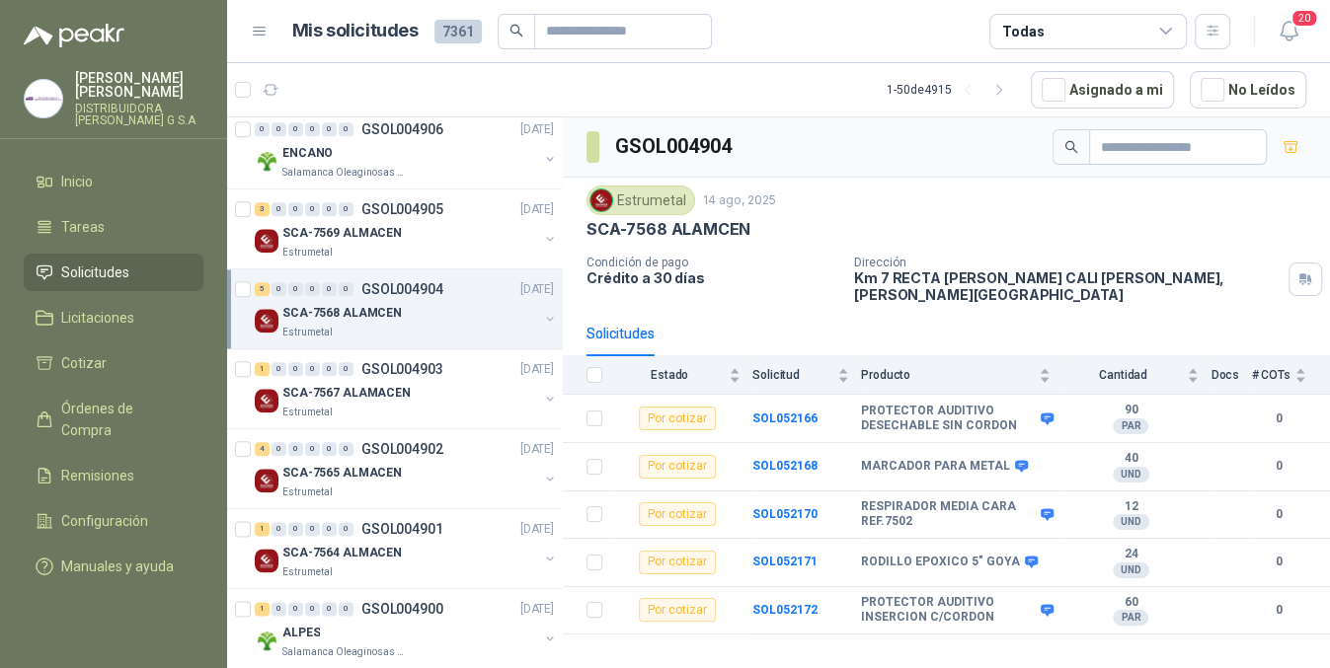
click at [672, 208] on div "Estrumetal" at bounding box center [640, 201] width 109 height 30
click at [596, 197] on img at bounding box center [601, 201] width 22 height 22
click at [655, 191] on div "Estrumetal" at bounding box center [640, 201] width 109 height 30
drag, startPoint x: 612, startPoint y: 191, endPoint x: 700, endPoint y: 200, distance: 88.4
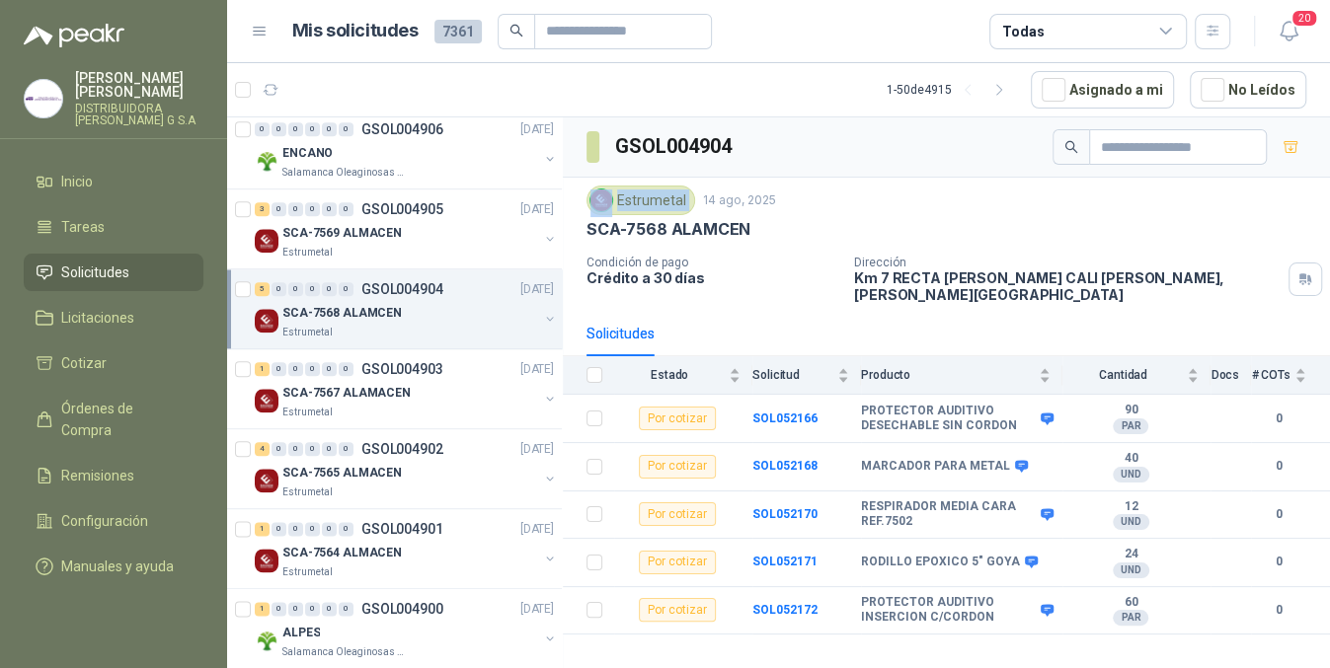
click at [700, 200] on div "Estrumetal [DATE]" at bounding box center [946, 201] width 720 height 30
click at [1015, 461] on icon at bounding box center [1021, 467] width 13 height 12
click at [1018, 499] on b "RESPIRADOR MEDIA CARA REF.7502" at bounding box center [948, 514] width 175 height 31
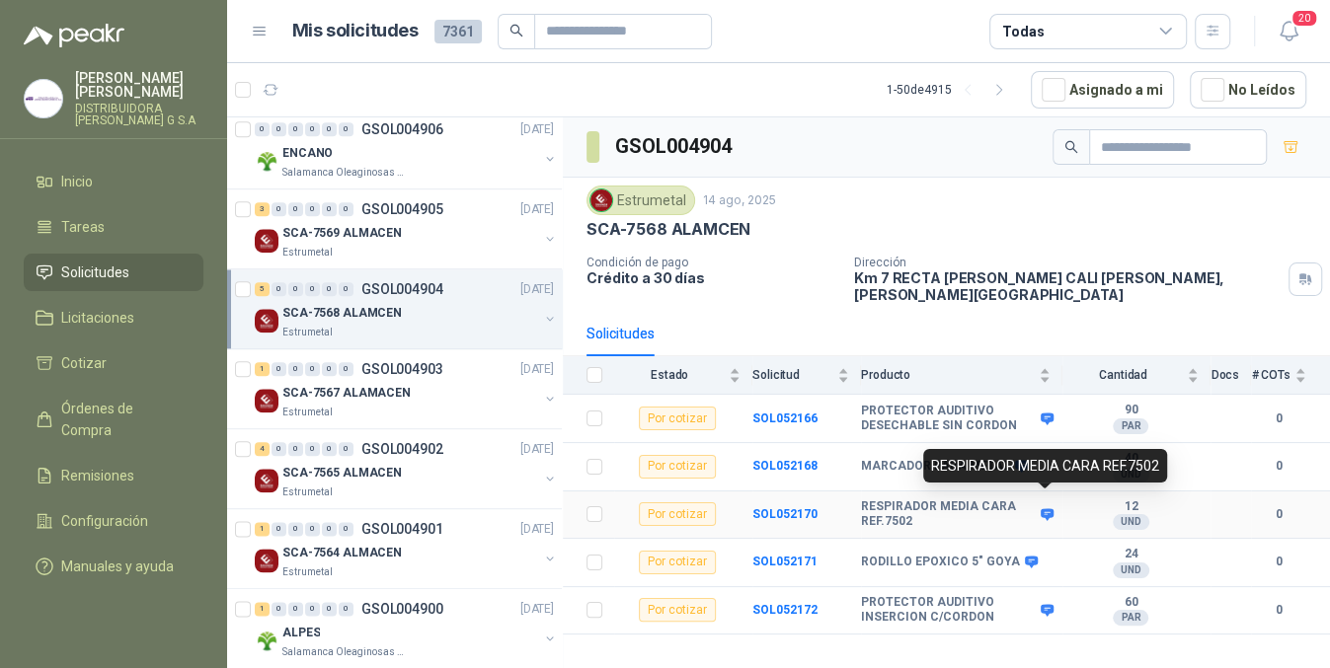
click at [1050, 508] on icon at bounding box center [1046, 514] width 13 height 12
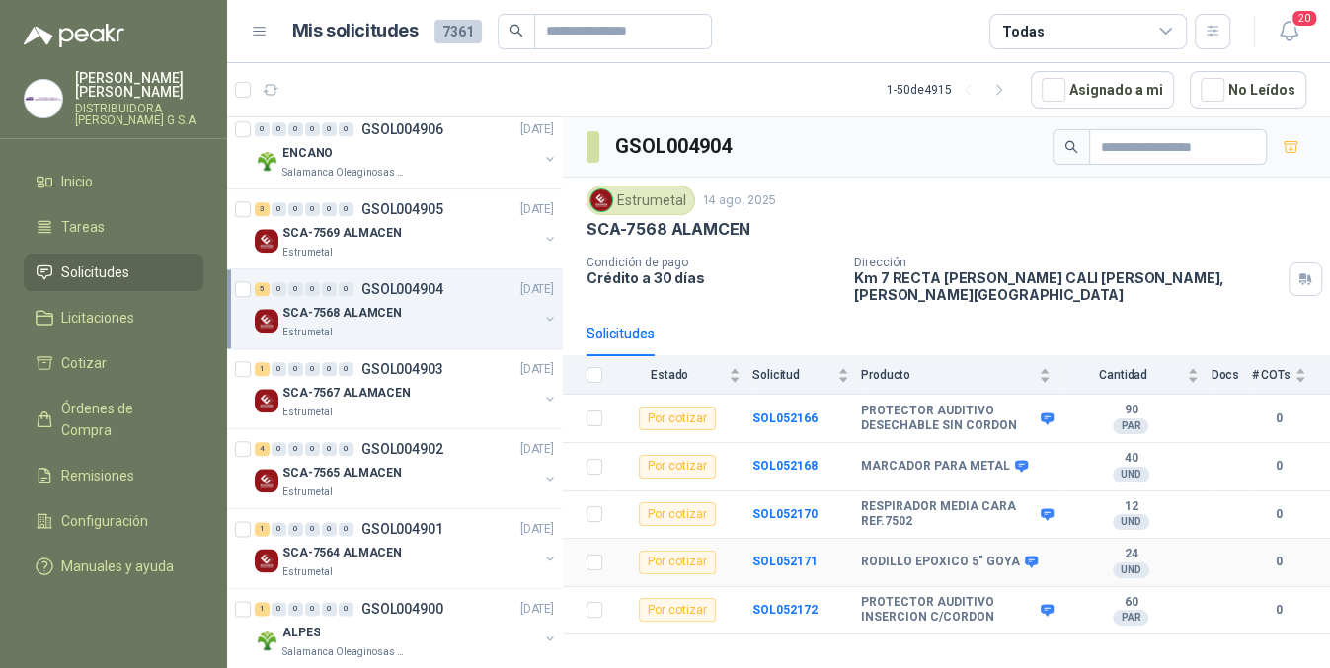
click at [1025, 557] on icon at bounding box center [1031, 563] width 13 height 12
click at [1048, 604] on icon at bounding box center [1046, 610] width 15 height 15
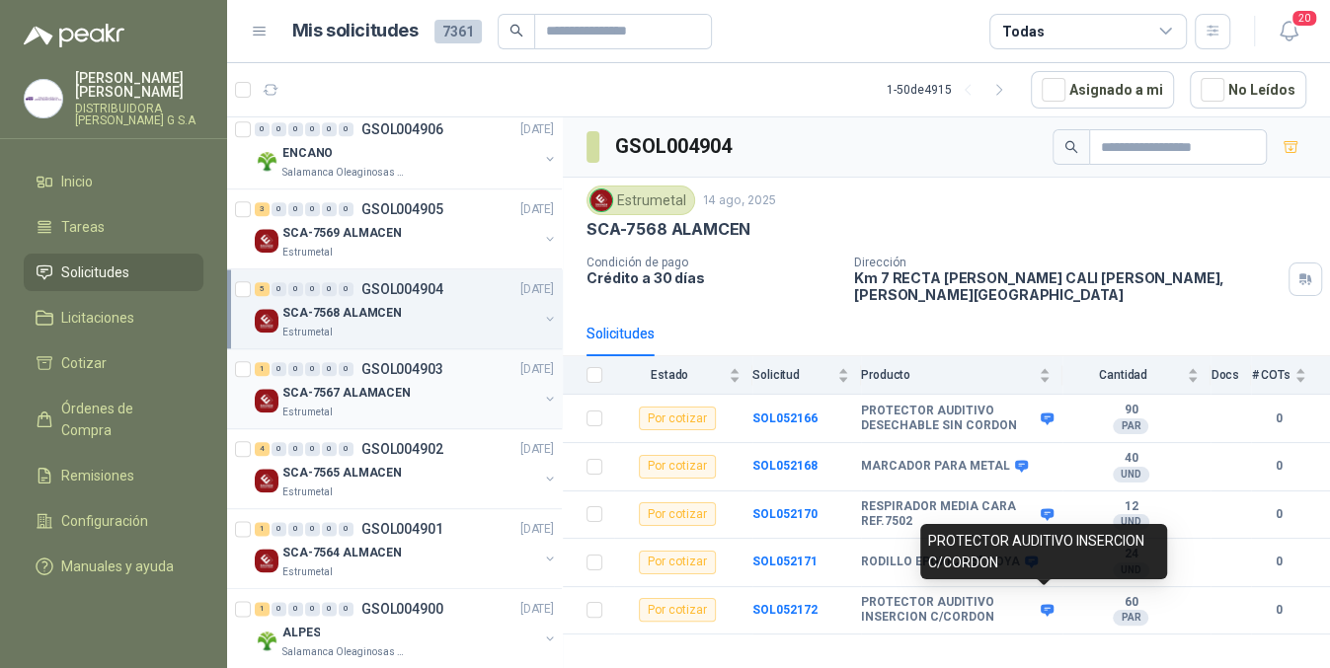
click at [320, 376] on div "1 0 0 0 0 0 GSOL004903 [DATE]" at bounding box center [406, 369] width 303 height 24
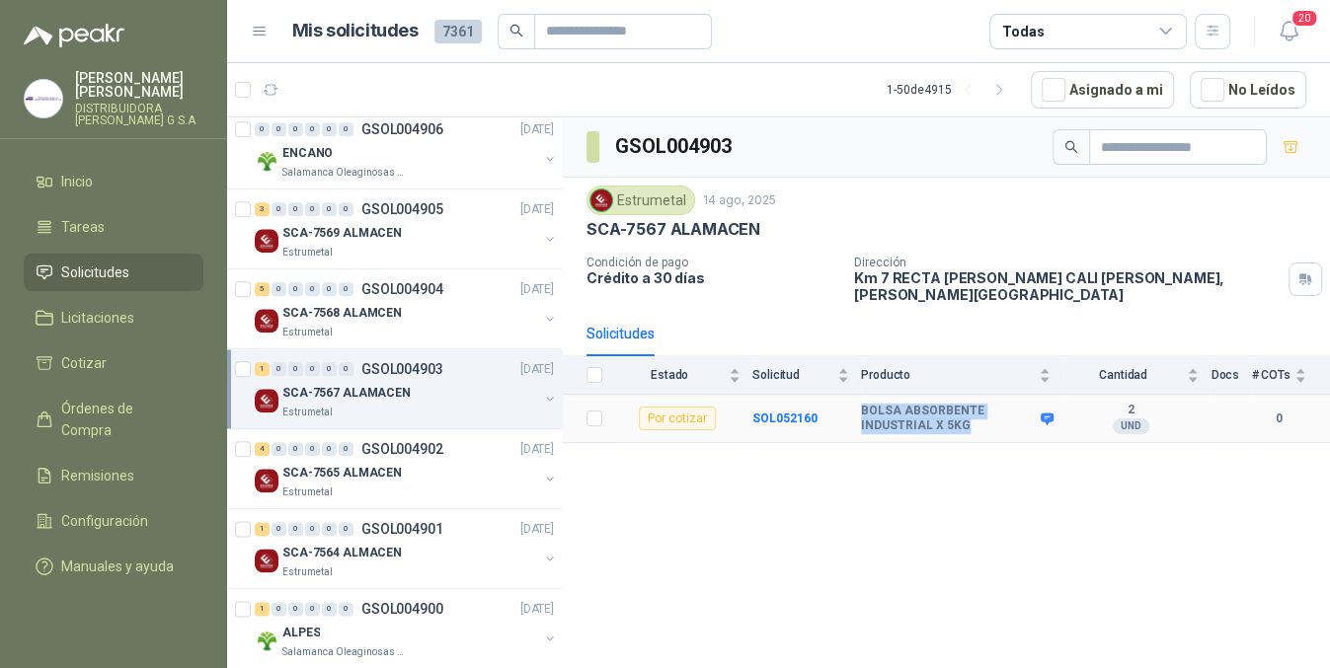
drag, startPoint x: 841, startPoint y: 401, endPoint x: 984, endPoint y: 421, distance: 144.6
click at [984, 421] on tr "Por cotizar SOL052160 BOLSA ABSORBENTE INDUSTRIAL X 5KG 2 UND  0" at bounding box center [946, 419] width 767 height 48
drag, startPoint x: 924, startPoint y: 415, endPoint x: 1048, endPoint y: 402, distance: 125.0
click at [1048, 413] on icon at bounding box center [1046, 419] width 13 height 12
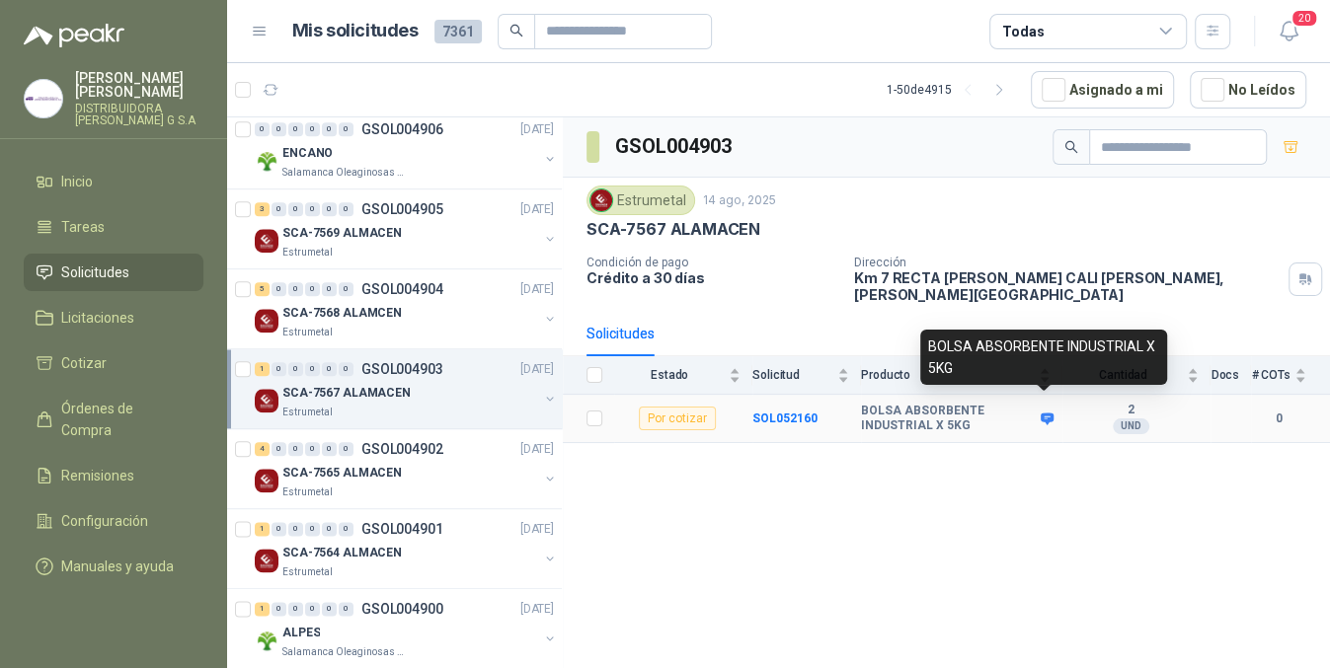
click at [1048, 413] on icon at bounding box center [1046, 419] width 13 height 12
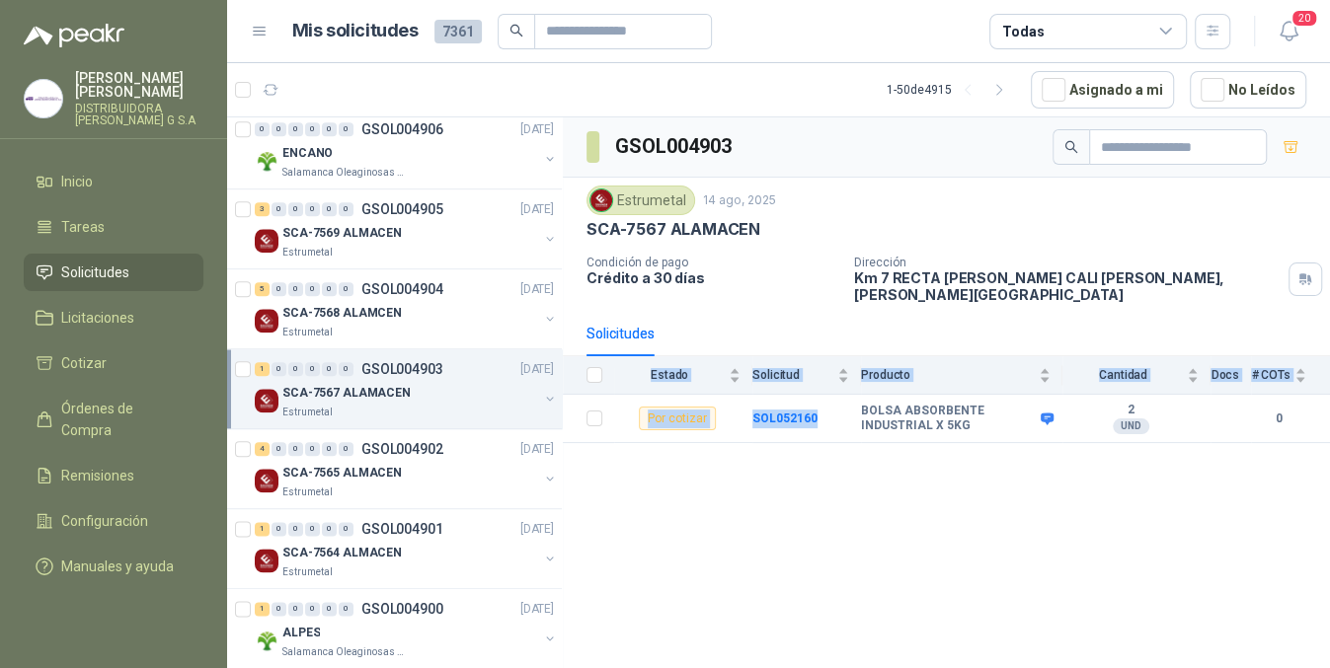
drag, startPoint x: 838, startPoint y: 393, endPoint x: 976, endPoint y: 432, distance: 143.7
click at [976, 432] on div "GSOL004903 Estrumetal [DATE] SCA-7567 ALAMACEN Condición de pago Crédito a 30 d…" at bounding box center [946, 396] width 767 height 558
click at [1302, 22] on span "20" at bounding box center [1304, 18] width 28 height 19
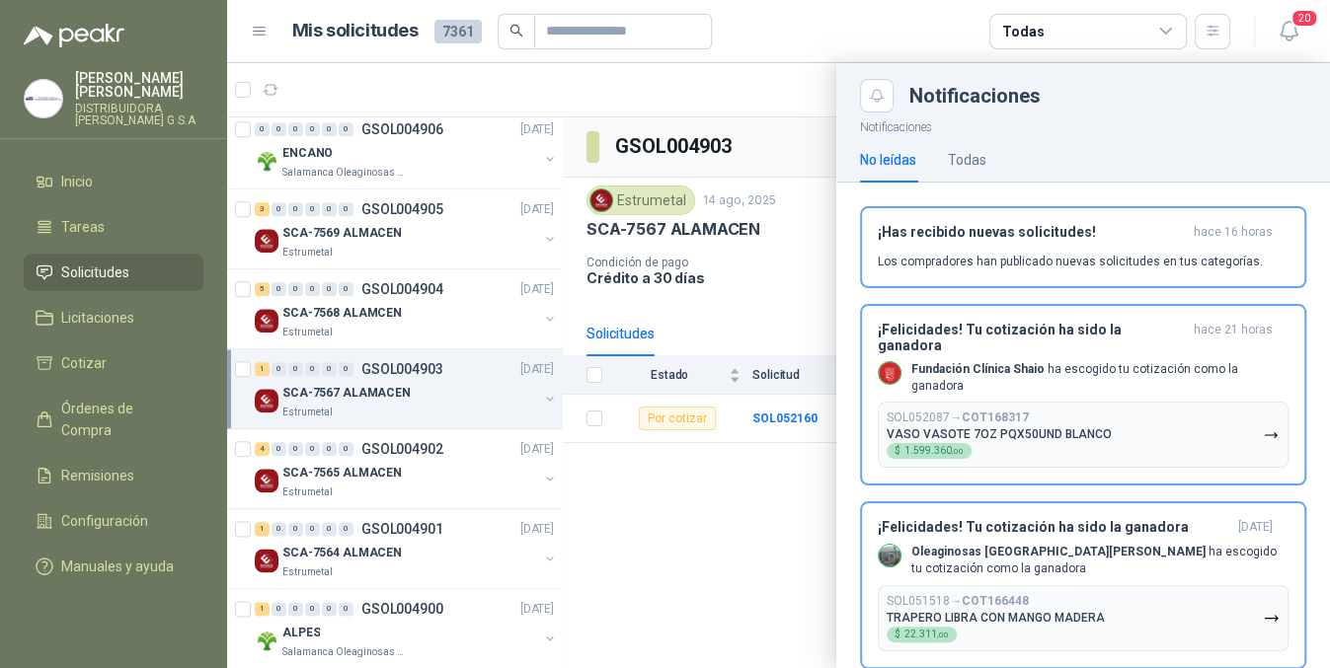
click at [690, 511] on div at bounding box center [778, 365] width 1103 height 605
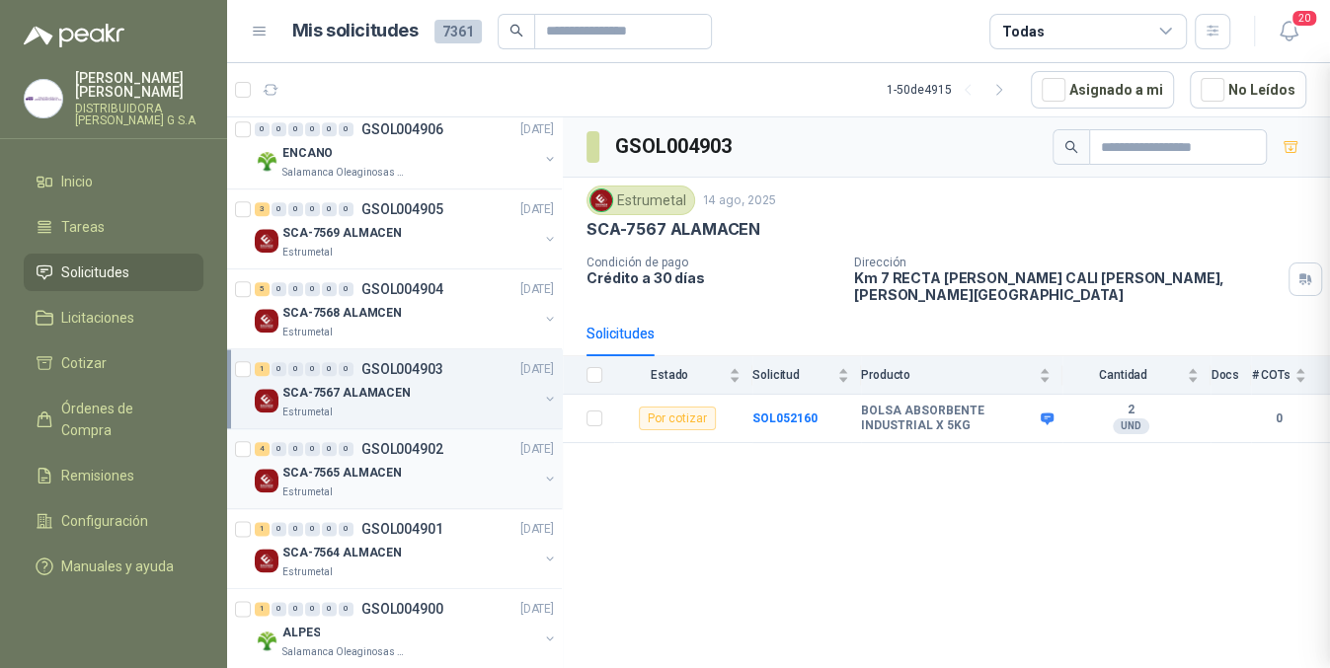
click at [383, 477] on p "SCA-7565 ALMACEN" at bounding box center [341, 473] width 119 height 19
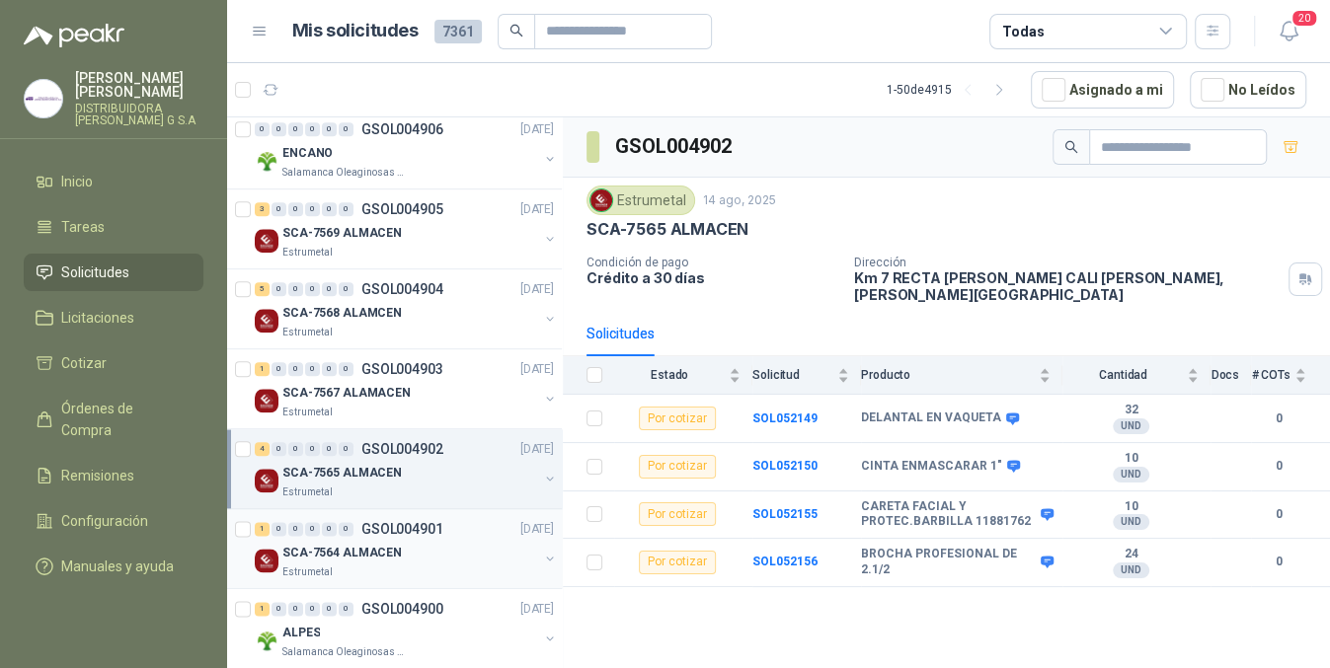
click at [447, 529] on div "1 0 0 0 0 0 GSOL004901 [DATE]" at bounding box center [406, 529] width 303 height 24
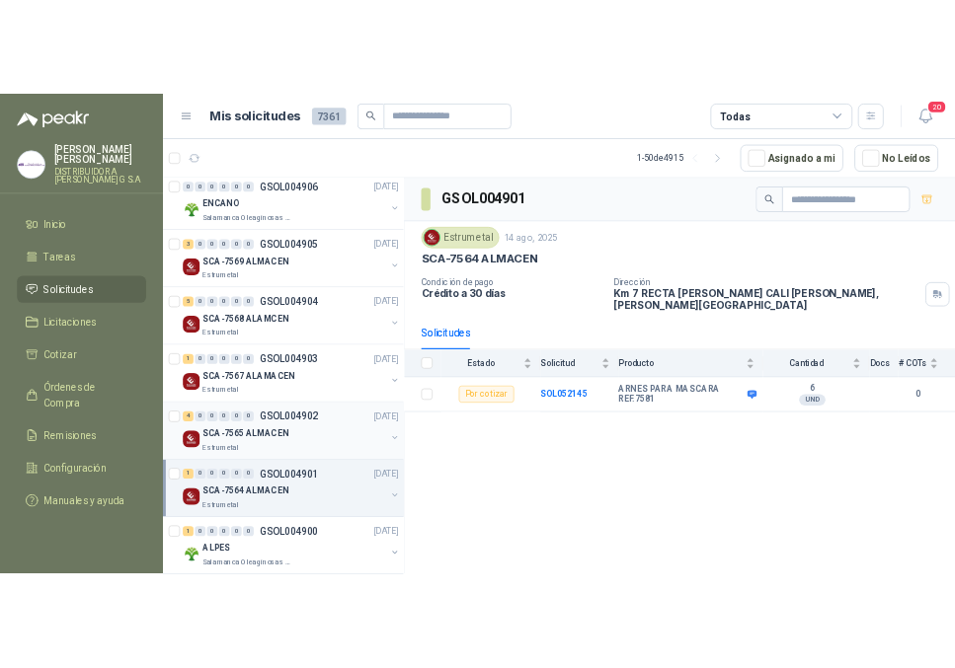
scroll to position [1809, 0]
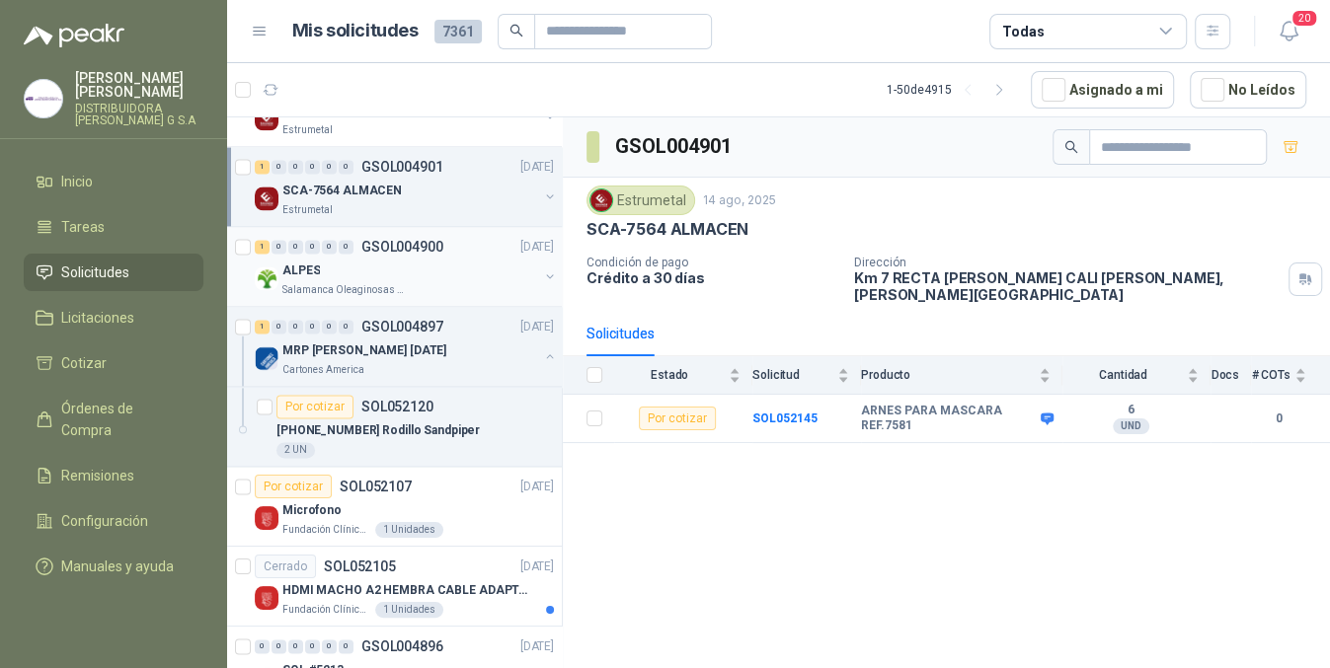
click at [450, 276] on div "ALPES" at bounding box center [410, 271] width 256 height 24
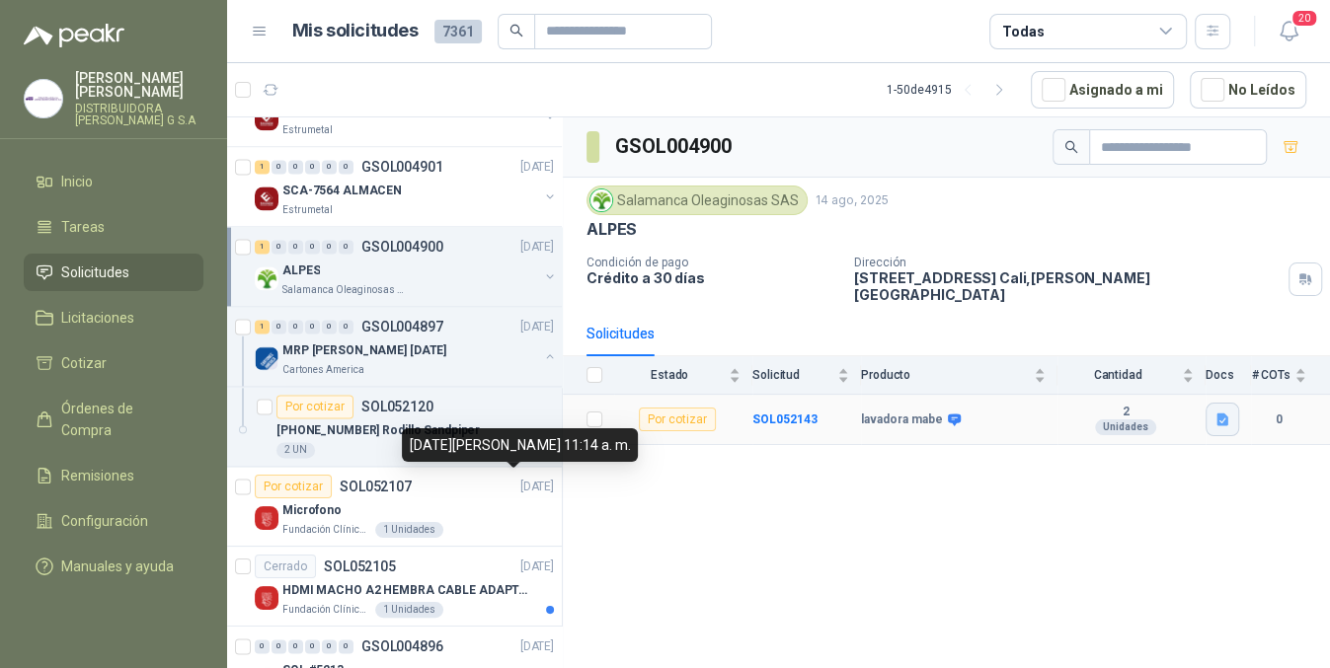
click at [1231, 411] on button "button" at bounding box center [1222, 420] width 34 height 34
click at [1063, 347] on div "WhatsApp Image [DATE] 1.33.36 PM.jpeg" at bounding box center [1096, 362] width 286 height 46
click at [1046, 362] on button "WhatsApp Image [DATE] 1.33.36 PM.jpeg" at bounding box center [1095, 361] width 261 height 21
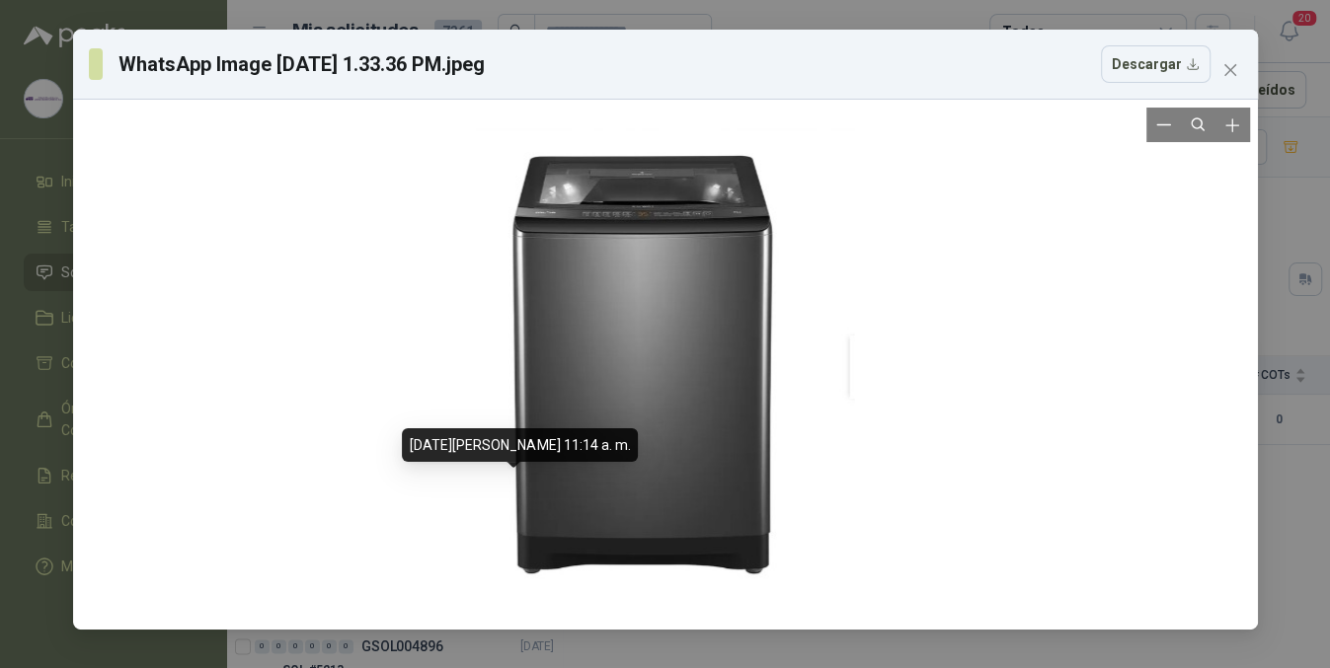
click at [763, 346] on div at bounding box center [665, 365] width 378 height 514
